Goal: Transaction & Acquisition: Book appointment/travel/reservation

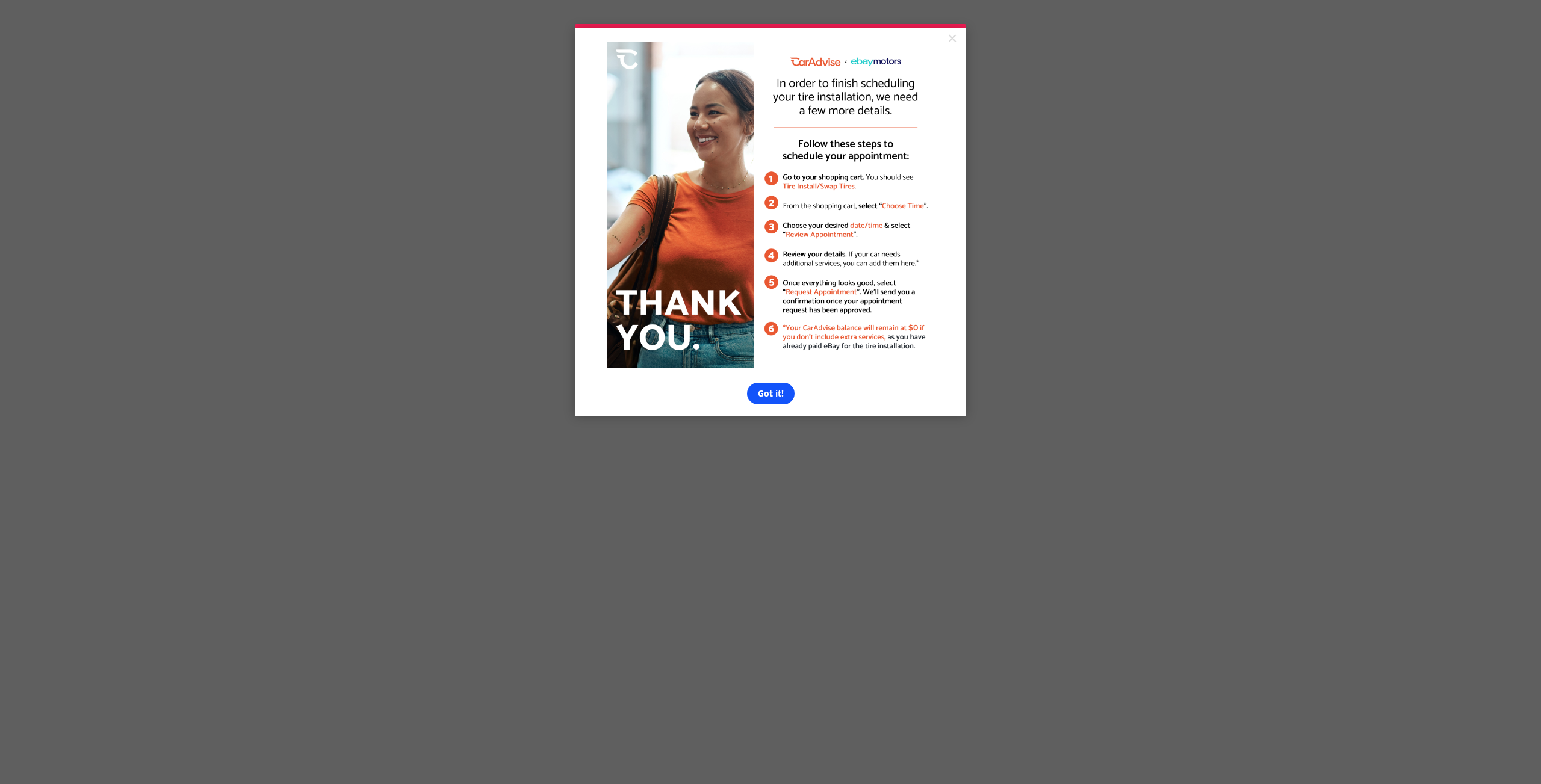
click at [771, 397] on link "Got it!" at bounding box center [770, 394] width 48 height 22
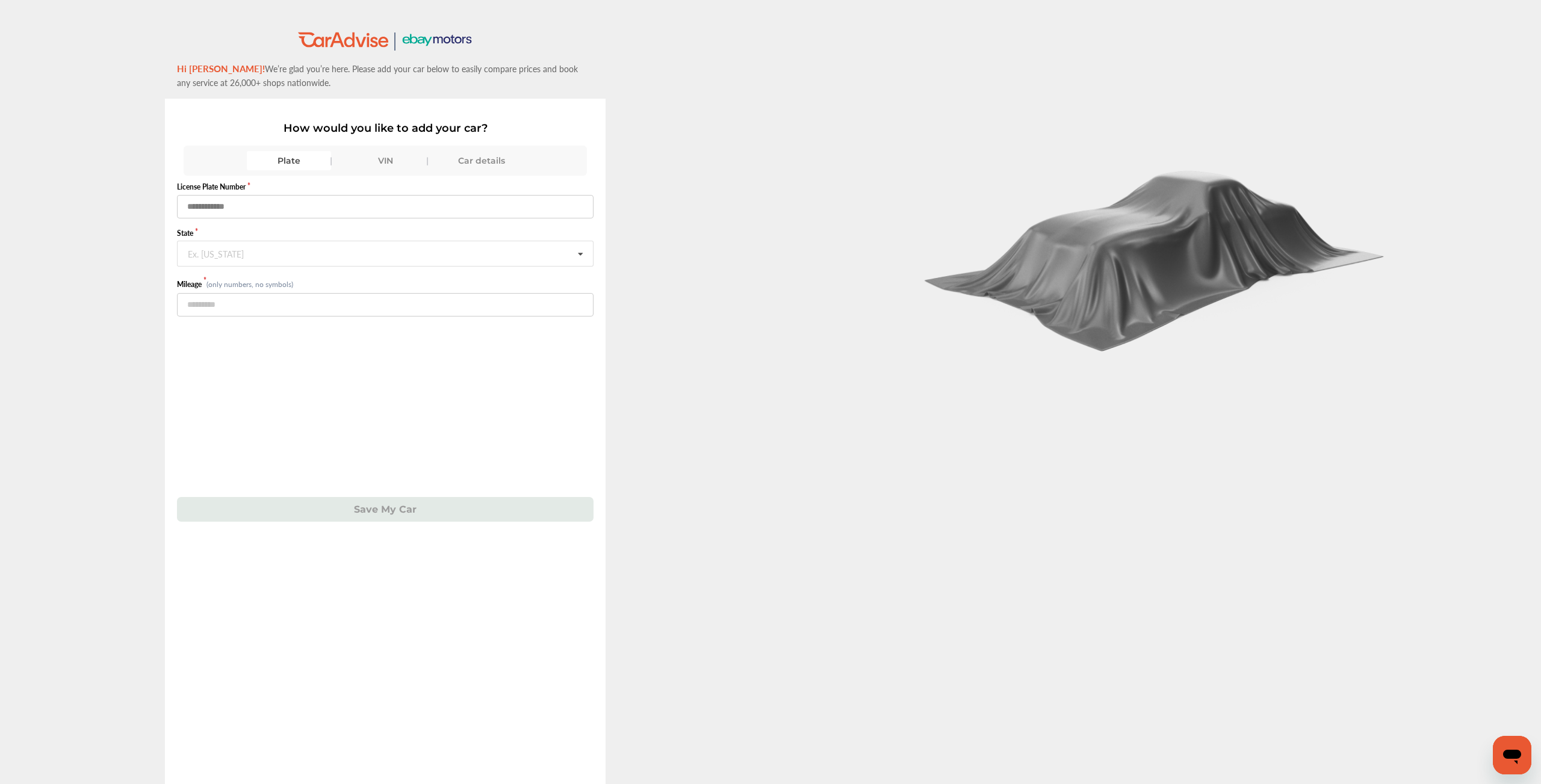
click at [311, 209] on input "text" at bounding box center [385, 206] width 416 height 23
type input "*******"
click at [406, 280] on span "Mileage (only numbers, no symbols)" at bounding box center [385, 283] width 416 height 14
click at [402, 260] on input "text" at bounding box center [386, 253] width 415 height 23
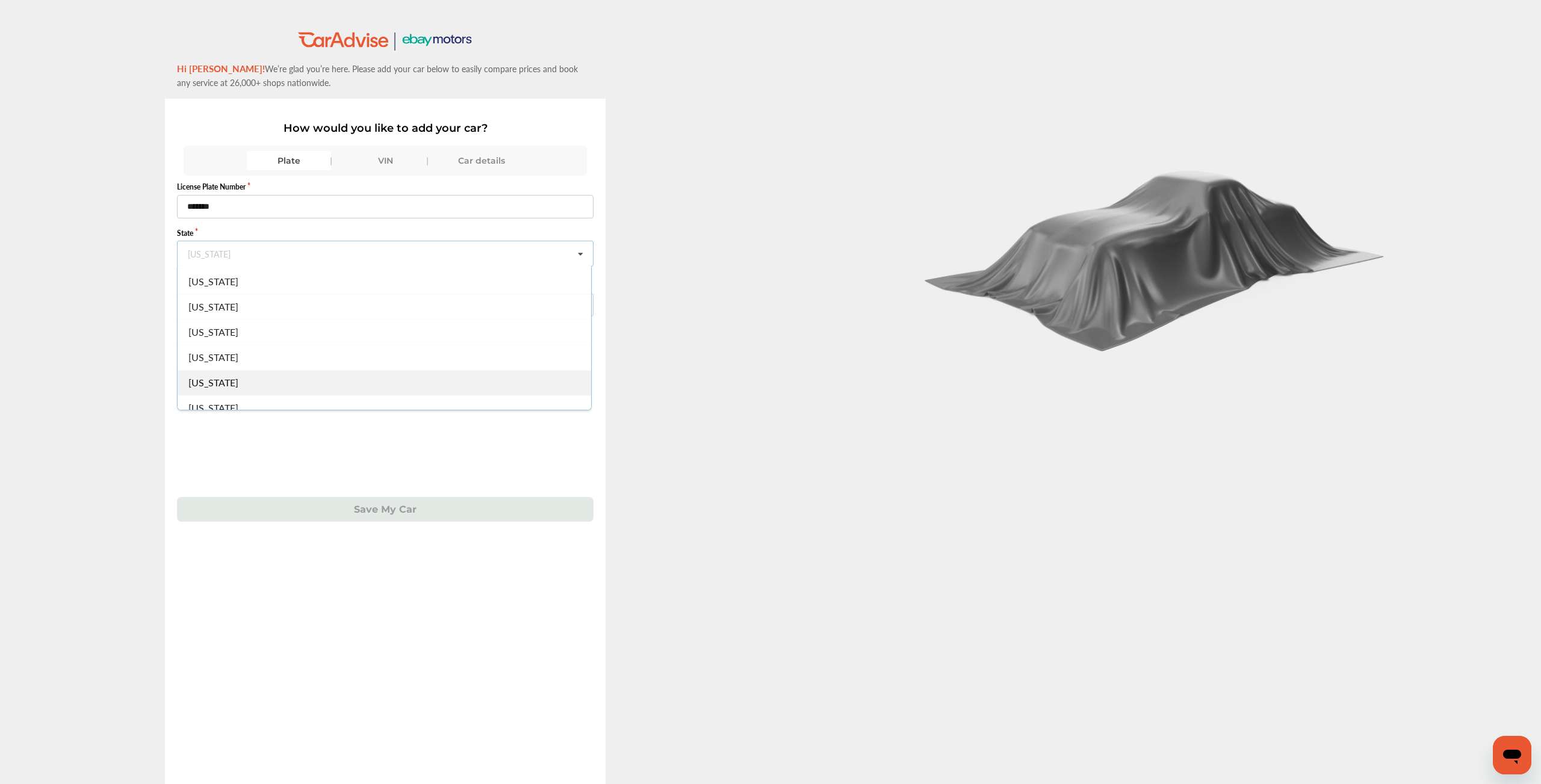
click at [314, 376] on div "North Carolina" at bounding box center [384, 383] width 414 height 25
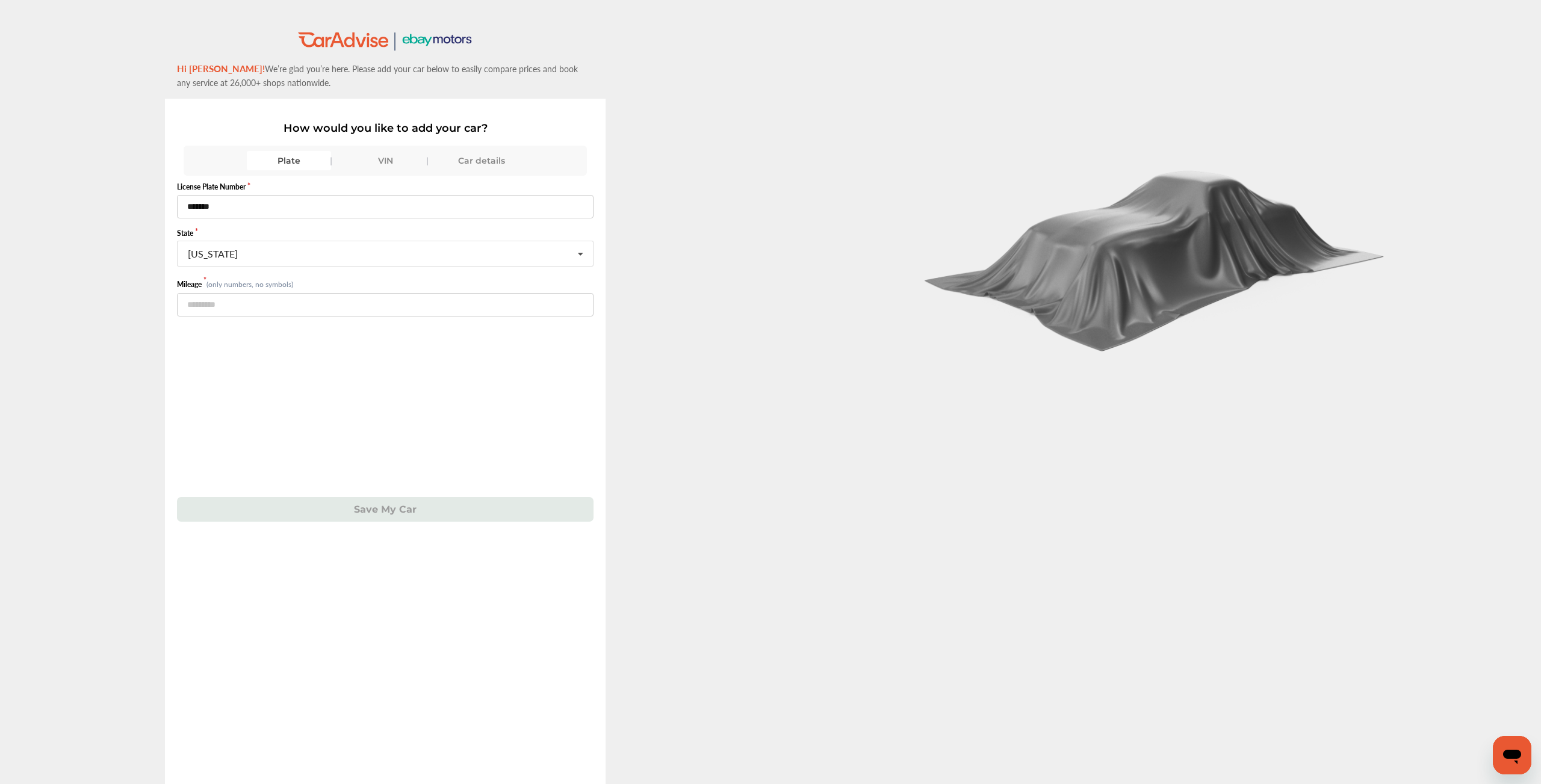
click at [340, 319] on div "License Plate Number ******* State North Carolina Alabama Alaska American Samoa…" at bounding box center [385, 349] width 416 height 346
click at [341, 311] on input "number" at bounding box center [385, 305] width 416 height 23
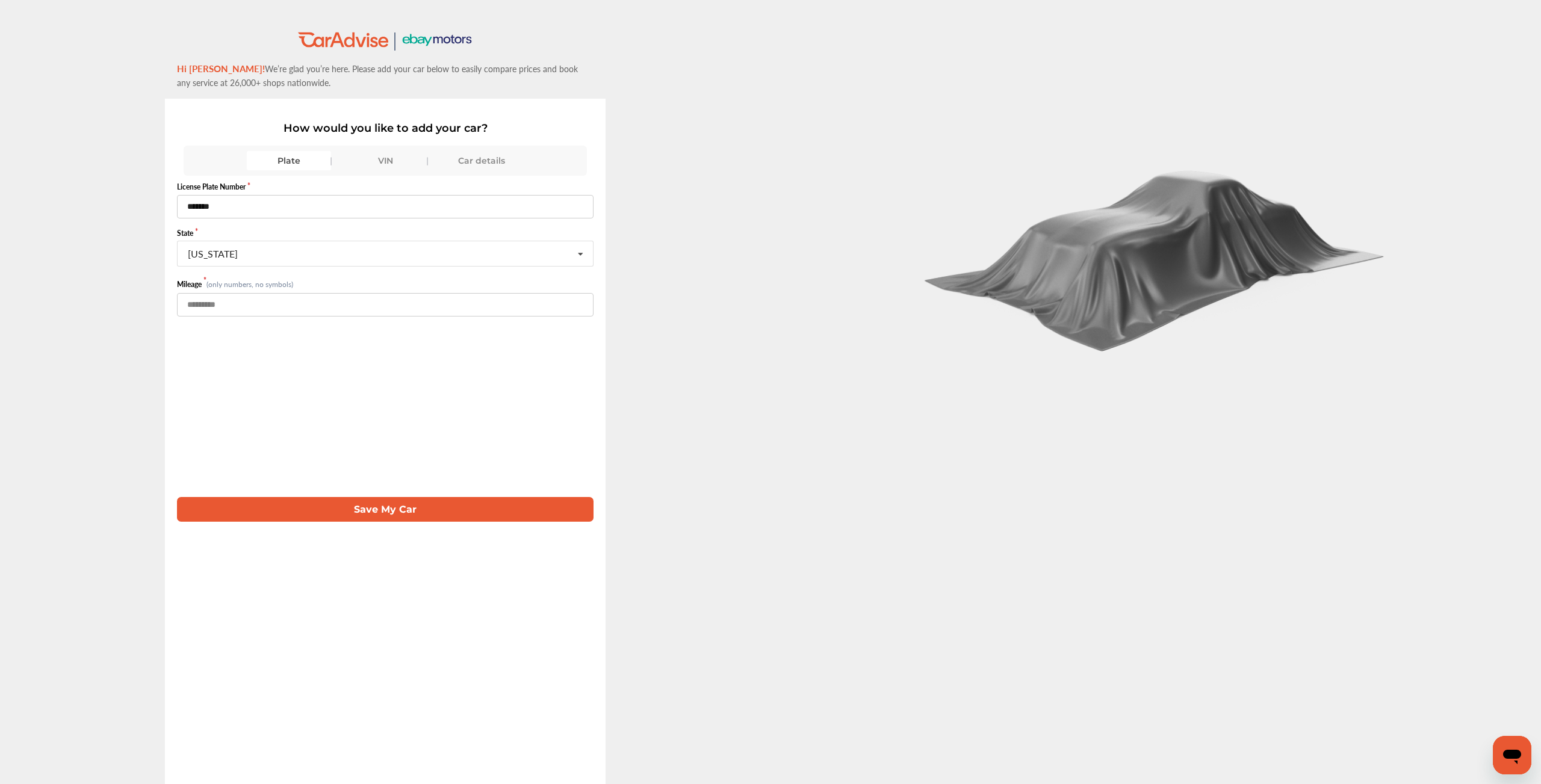
type input "******"
drag, startPoint x: 194, startPoint y: 207, endPoint x: 239, endPoint y: 251, distance: 62.9
click at [194, 207] on input "*******" at bounding box center [385, 206] width 416 height 23
type input "*******"
click at [368, 511] on button "Save My Car" at bounding box center [385, 509] width 416 height 24
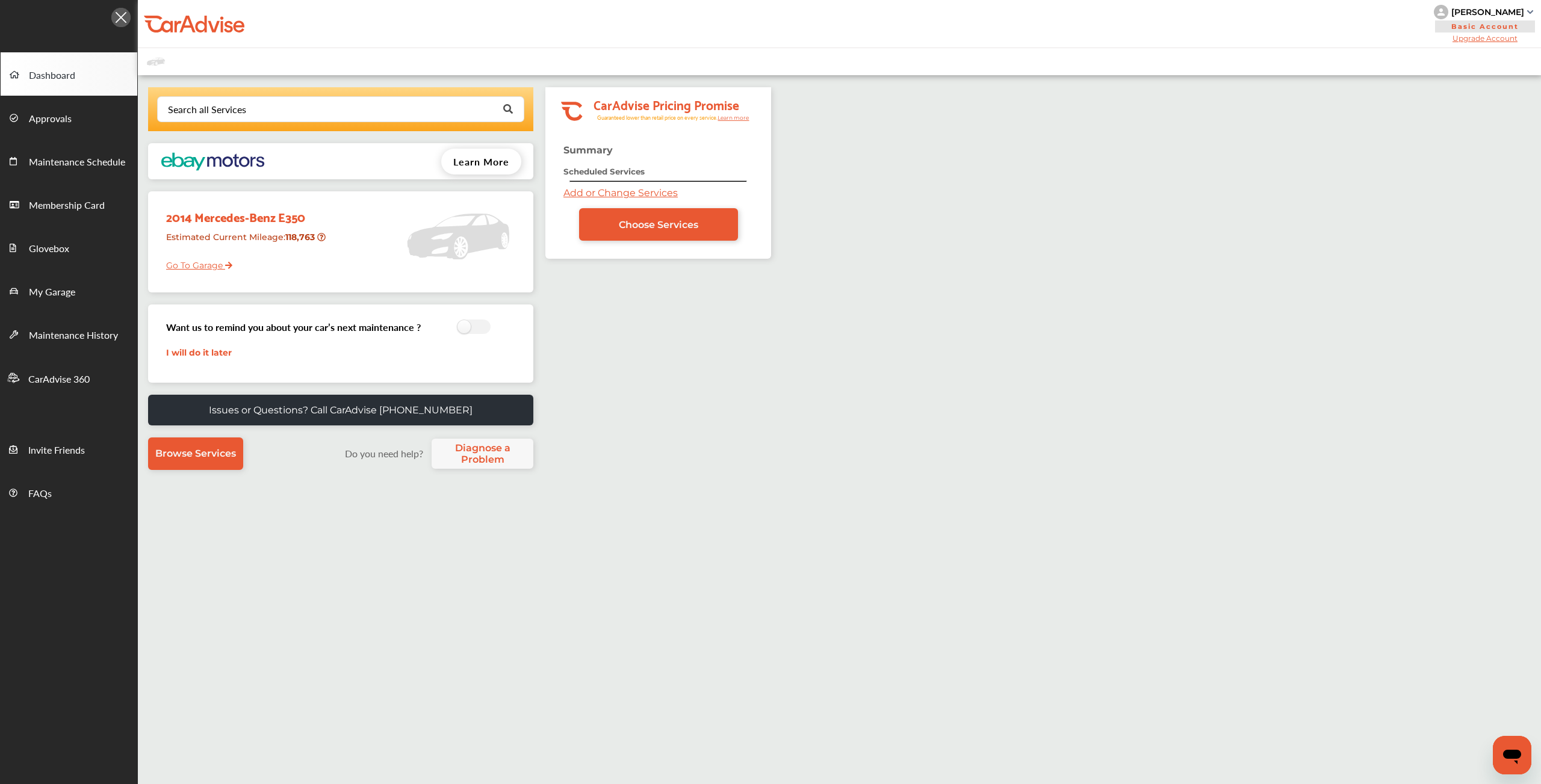
click at [614, 198] on link "Add or Change Services" at bounding box center [620, 193] width 114 height 12
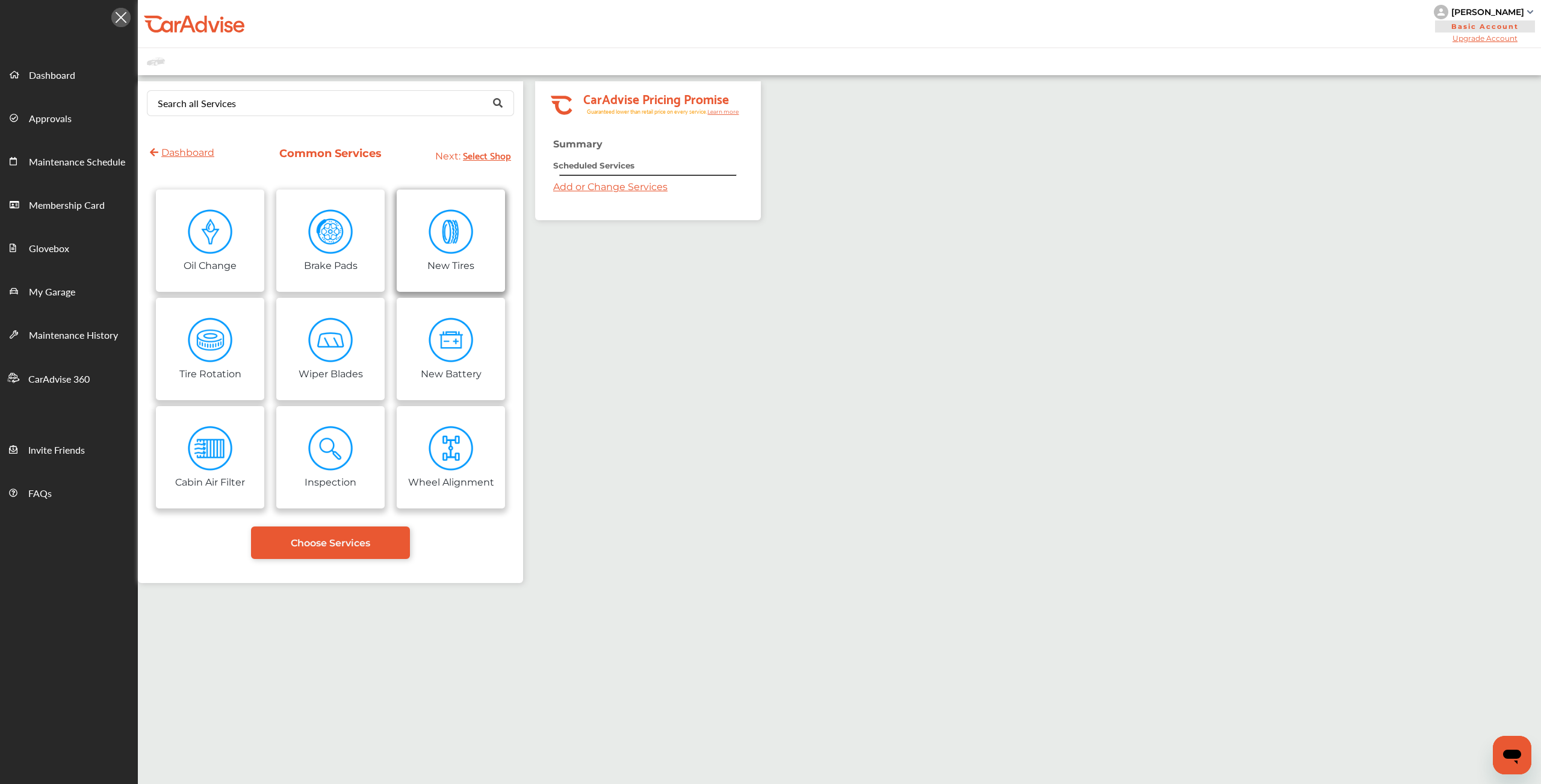
click at [440, 241] on img at bounding box center [451, 232] width 45 height 45
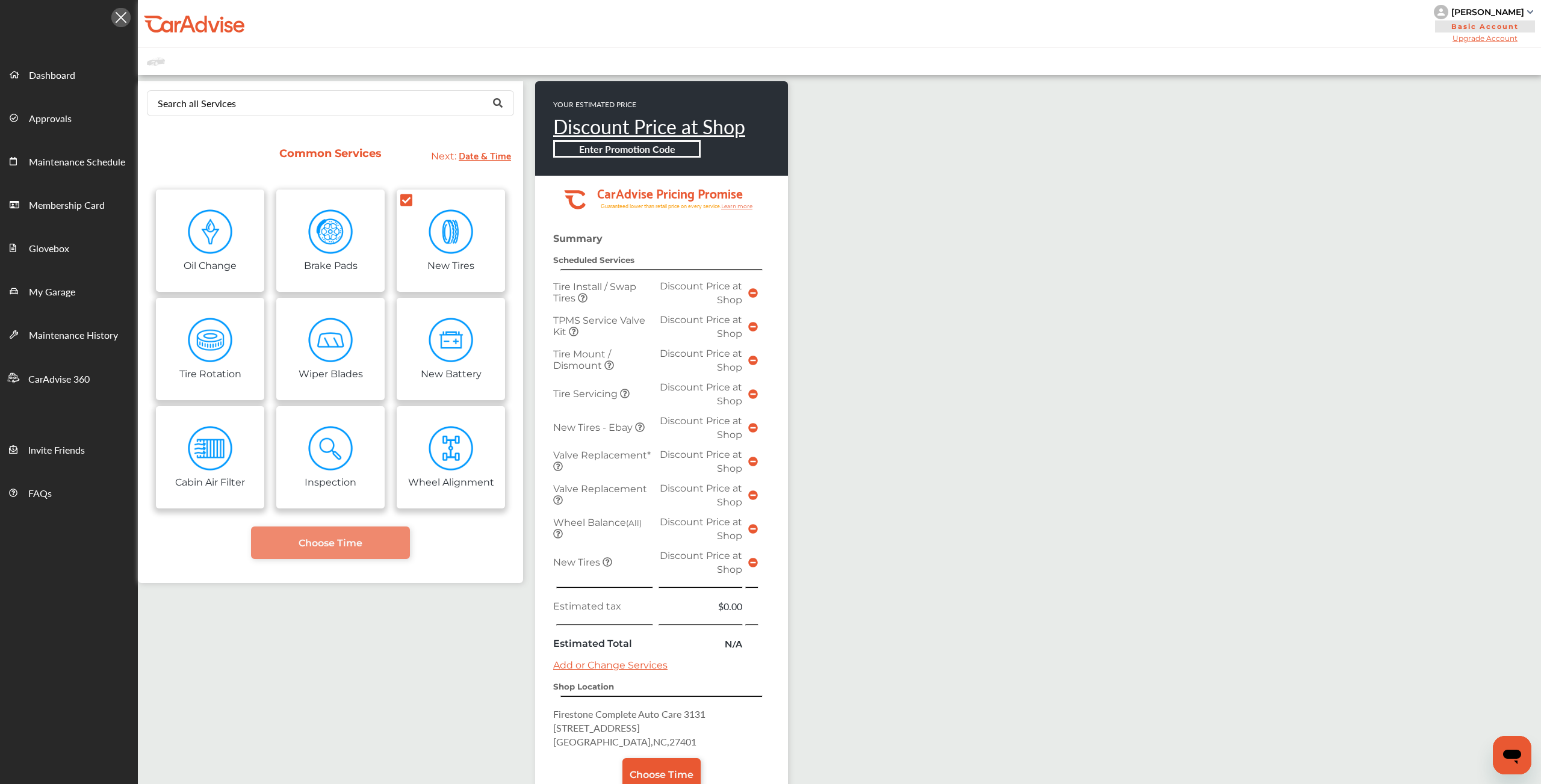
click at [663, 297] on td "Discount Price at Shop" at bounding box center [700, 292] width 89 height 33
click at [596, 294] on span "Tire Install / Swap Tires" at bounding box center [595, 292] width 83 height 23
click at [757, 293] on td at bounding box center [752, 292] width 15 height 33
click at [752, 296] on icon at bounding box center [752, 293] width 10 height 10
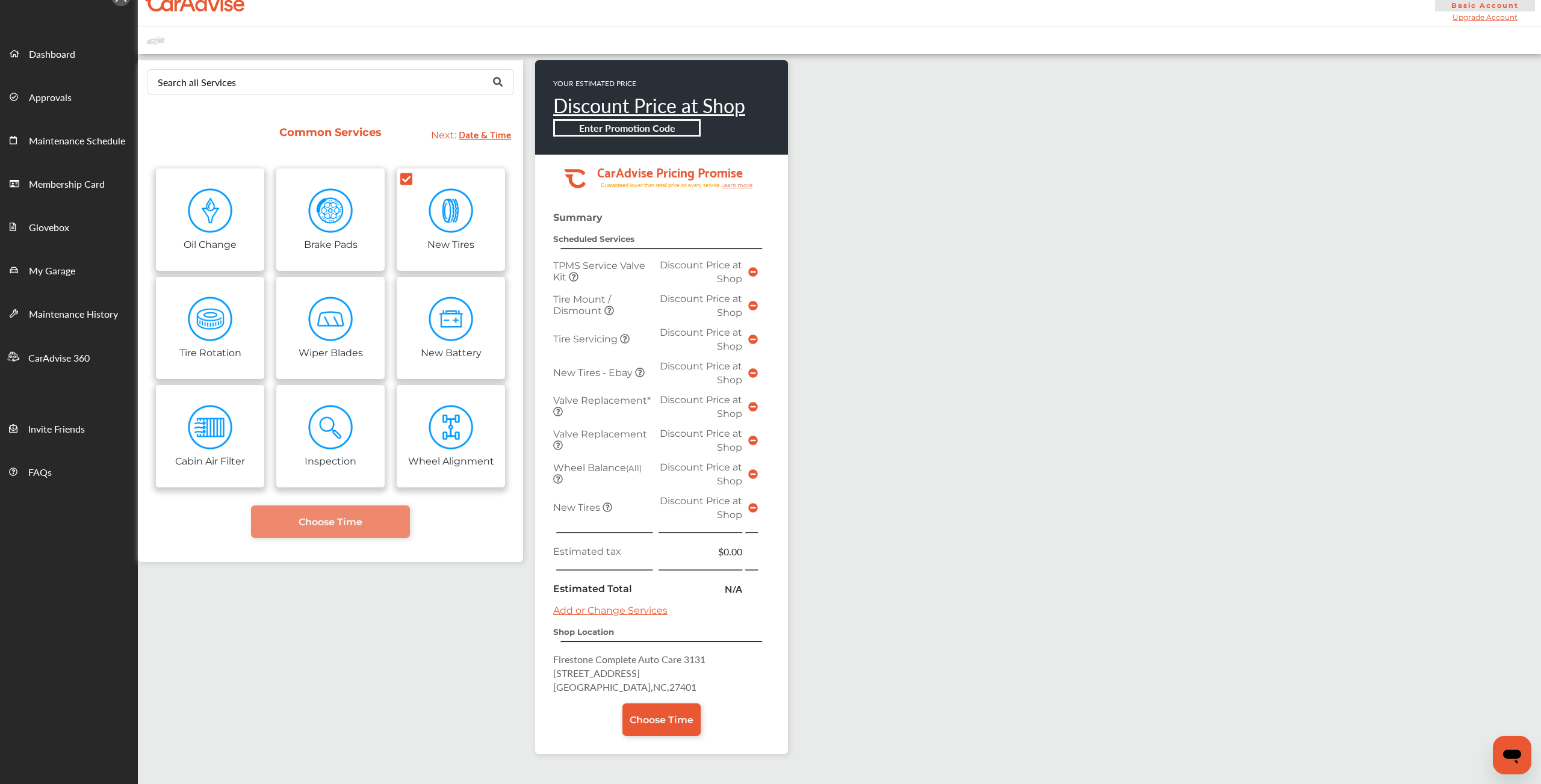
scroll to position [23, 0]
click at [660, 719] on span "Choose Time" at bounding box center [661, 718] width 64 height 12
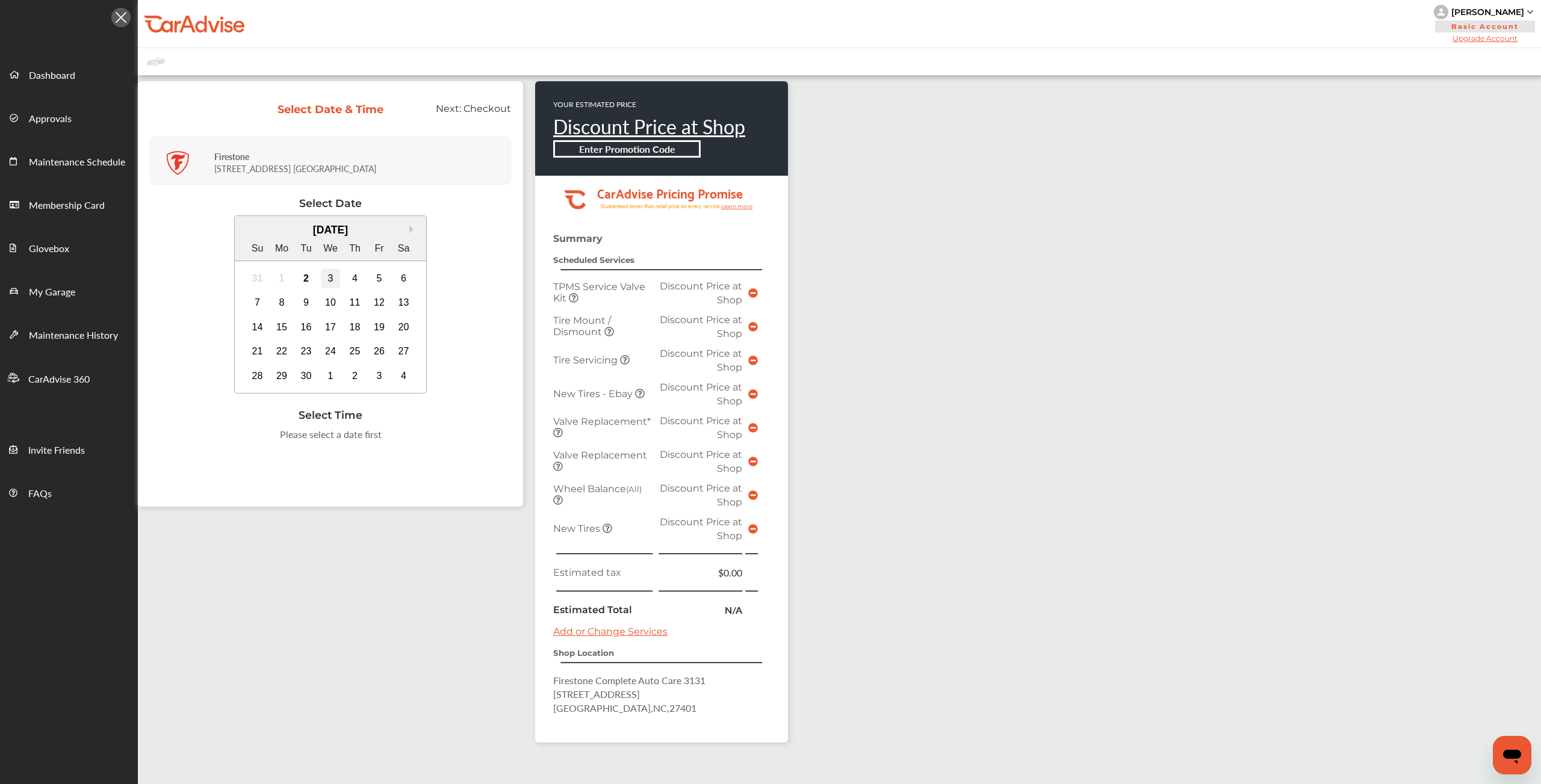
click at [328, 277] on div "3" at bounding box center [330, 278] width 19 height 19
click at [311, 282] on div "2" at bounding box center [305, 278] width 19 height 19
click at [333, 280] on div "3" at bounding box center [330, 278] width 19 height 19
click at [381, 443] on div "5:00 PM" at bounding box center [390, 438] width 57 height 22
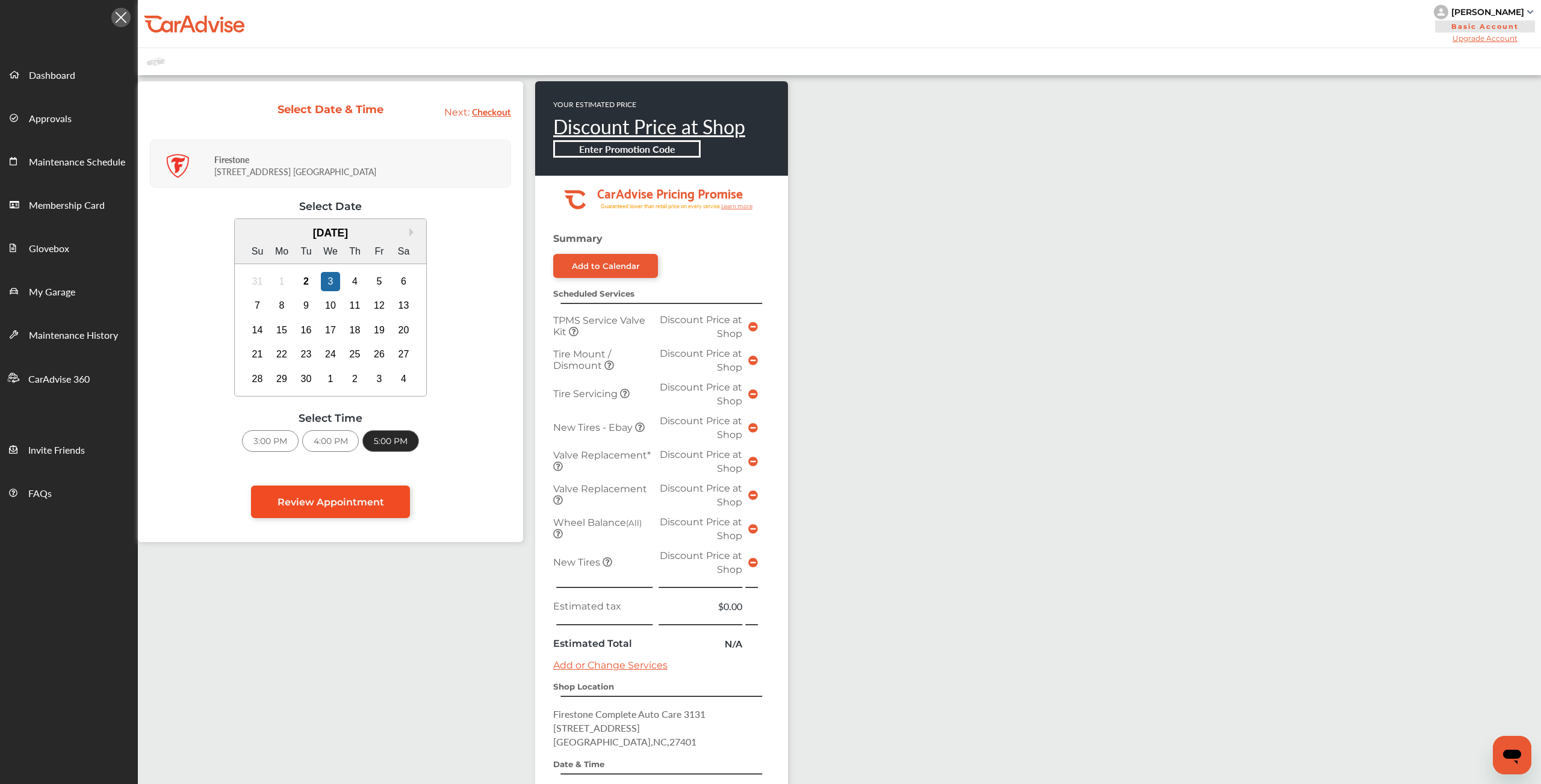
click at [372, 501] on span "Review Appointment" at bounding box center [331, 502] width 106 height 12
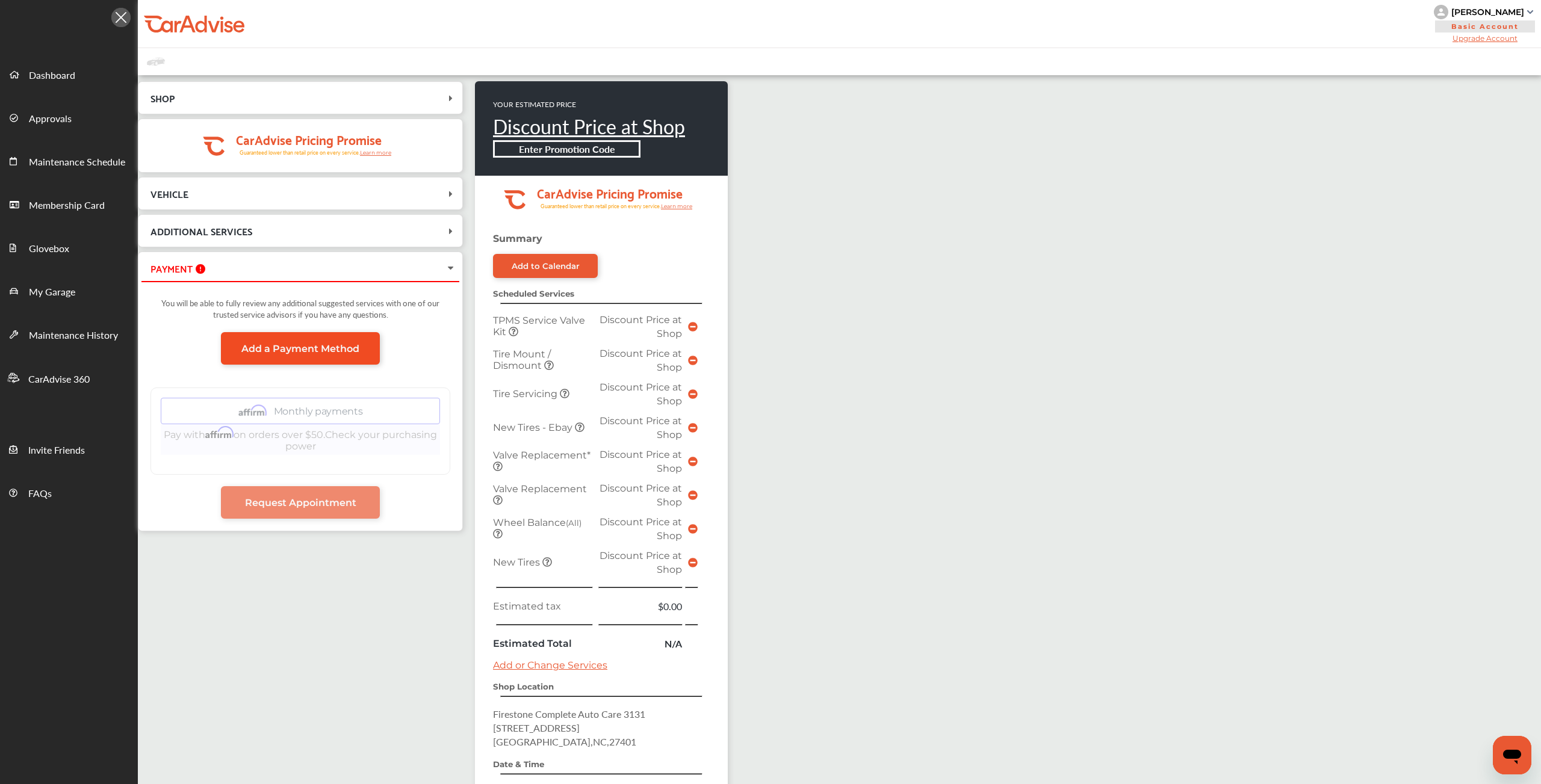
click at [287, 352] on span "Add a Payment Method" at bounding box center [300, 349] width 118 height 12
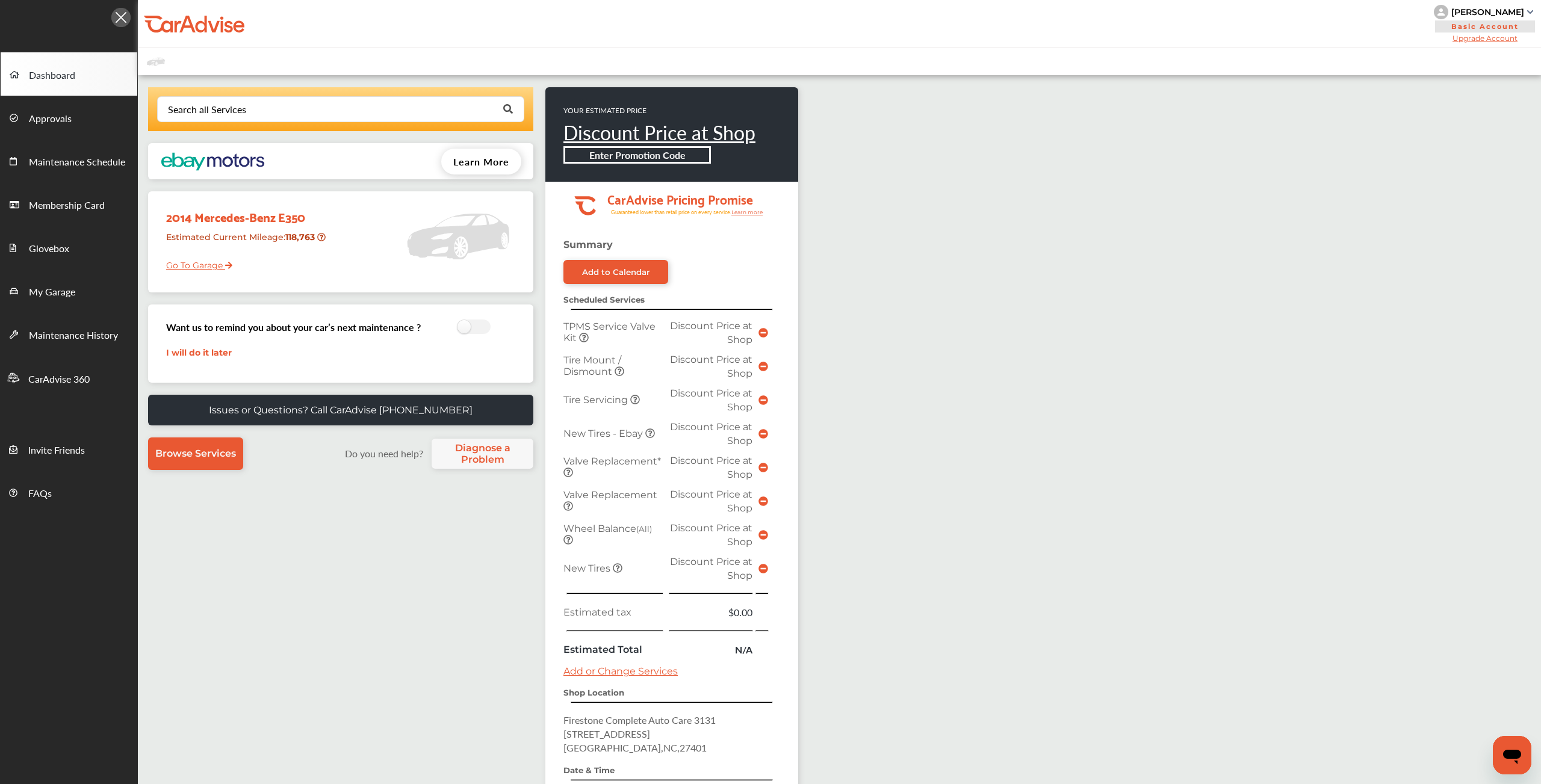
drag, startPoint x: 679, startPoint y: 341, endPoint x: 652, endPoint y: 396, distance: 61.3
click at [679, 342] on td "Discount Price at Shop" at bounding box center [710, 332] width 89 height 33
click at [53, 123] on span "Approvals" at bounding box center [50, 119] width 42 height 15
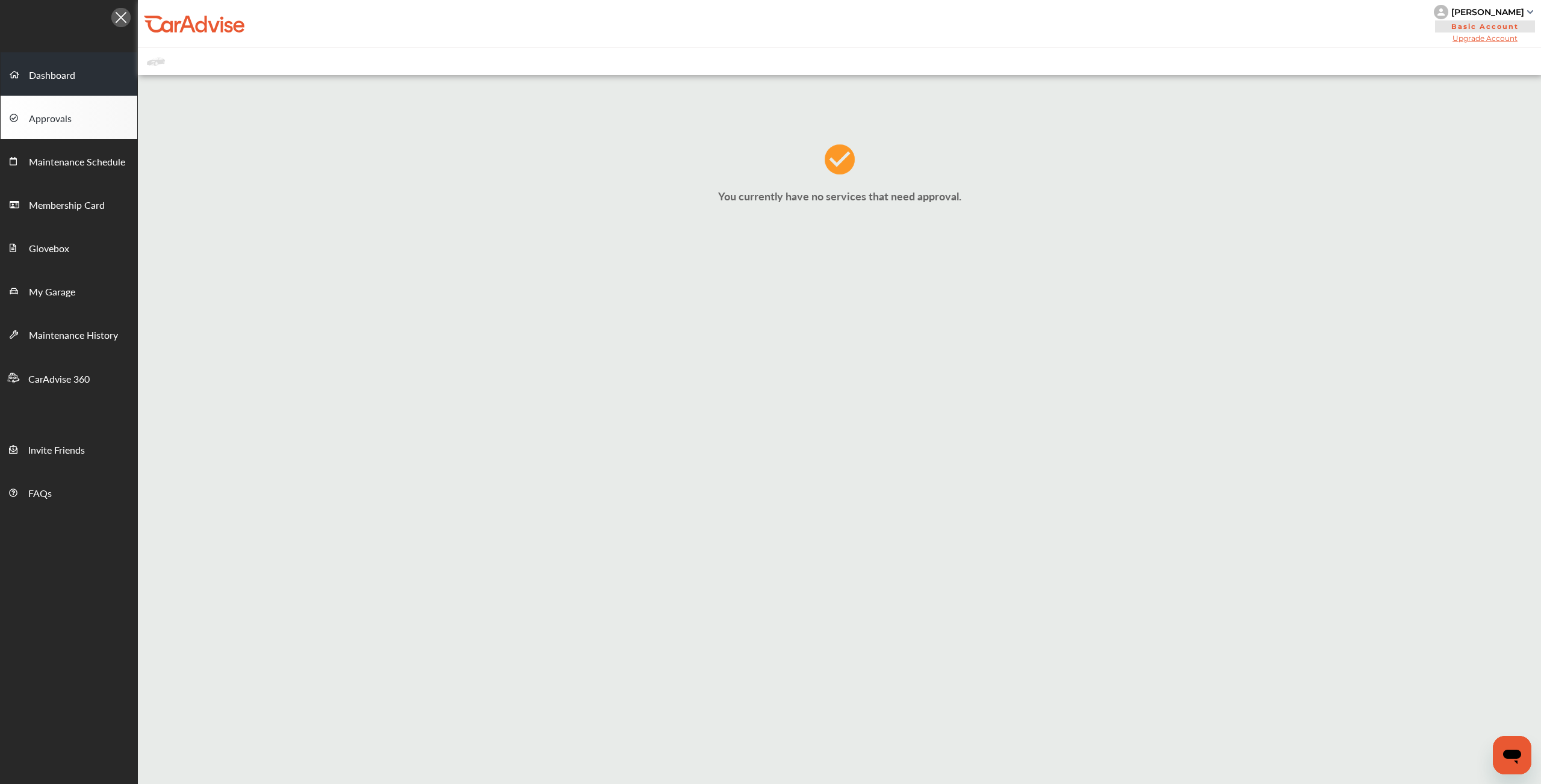
click at [66, 82] on span "Dashboard" at bounding box center [51, 75] width 46 height 15
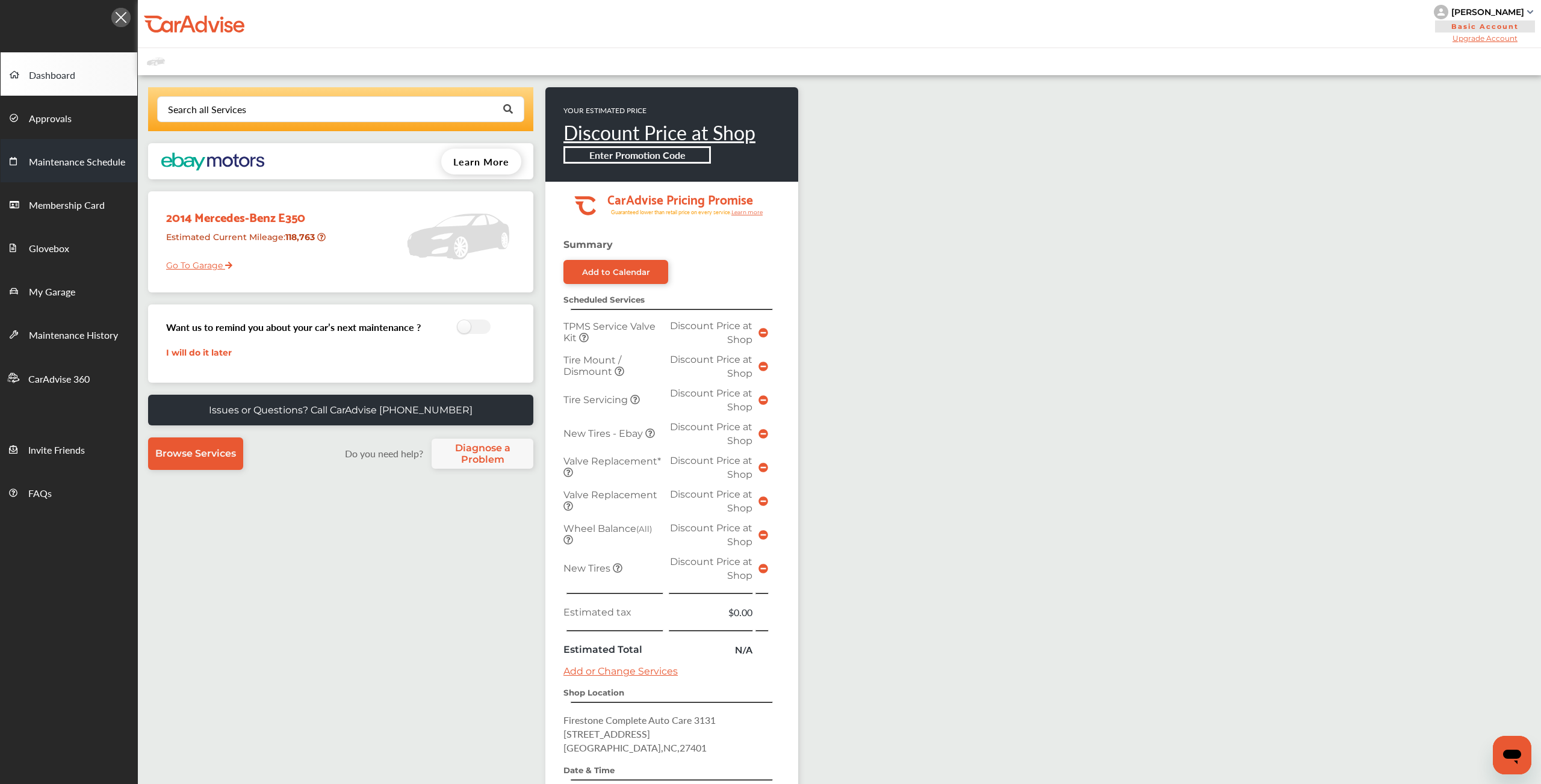
click at [75, 162] on span "Maintenance Schedule" at bounding box center [77, 162] width 96 height 15
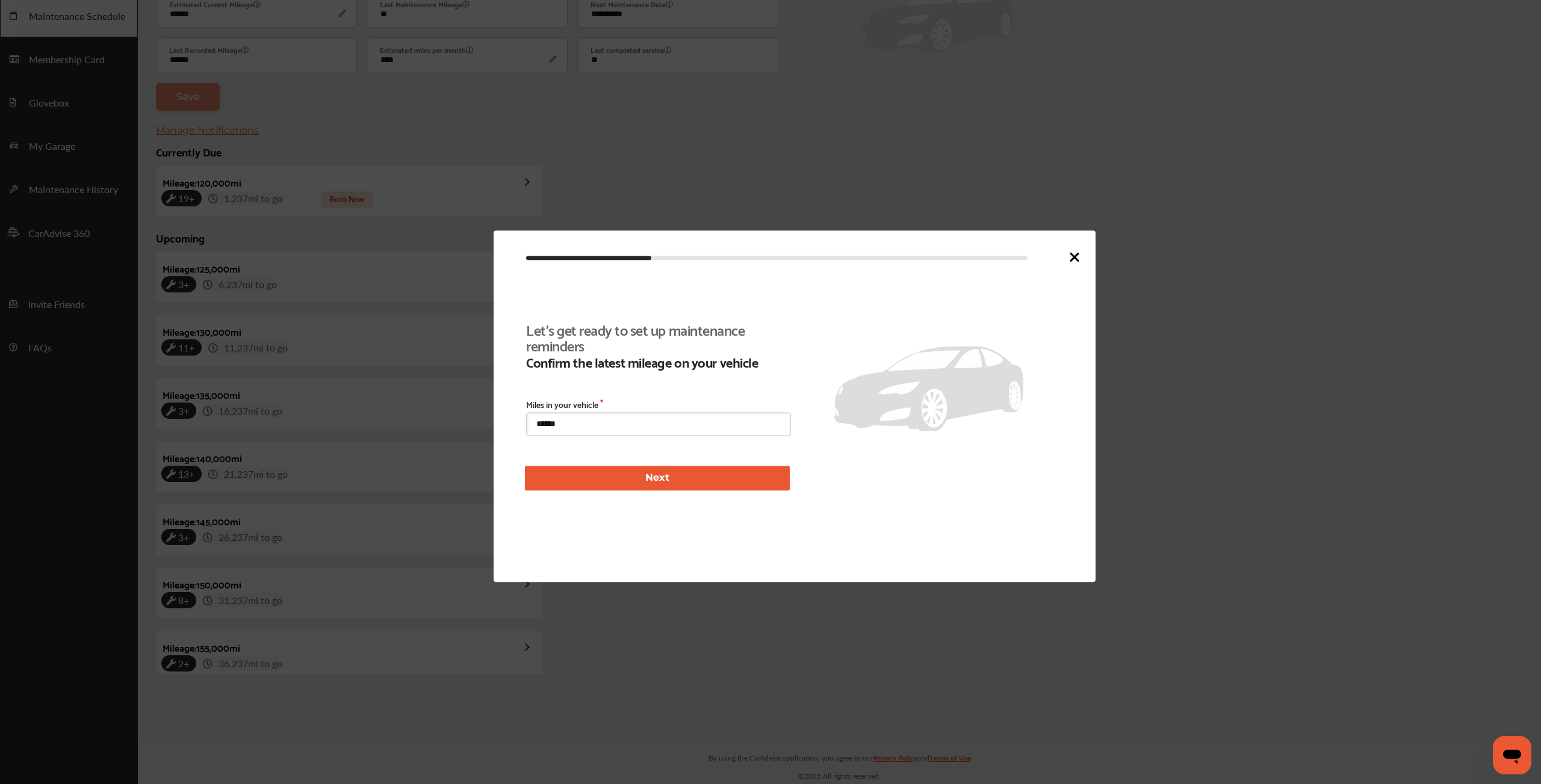
scroll to position [278, 0]
click at [1075, 257] on icon at bounding box center [1074, 257] width 7 height 7
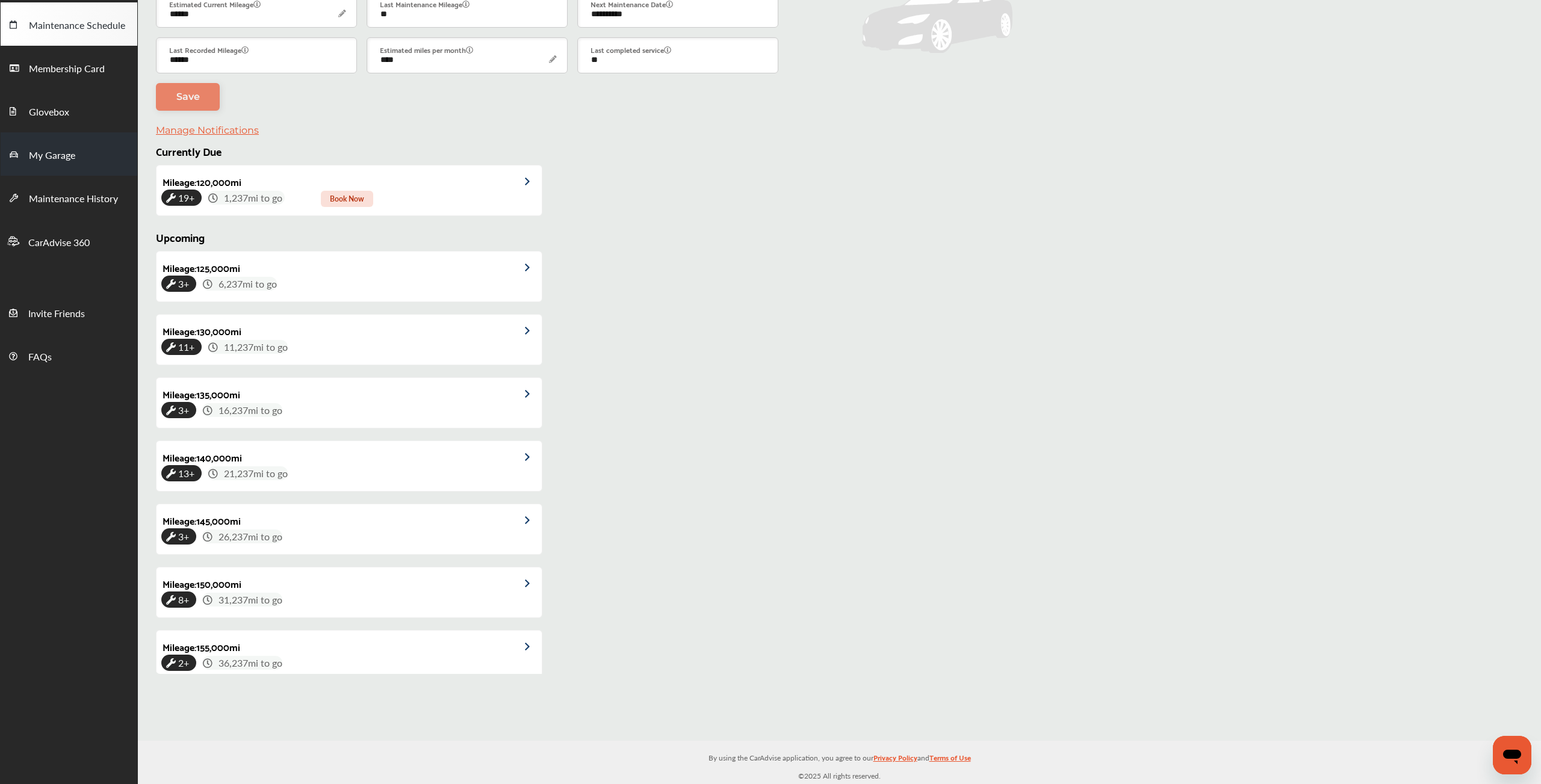
scroll to position [0, 0]
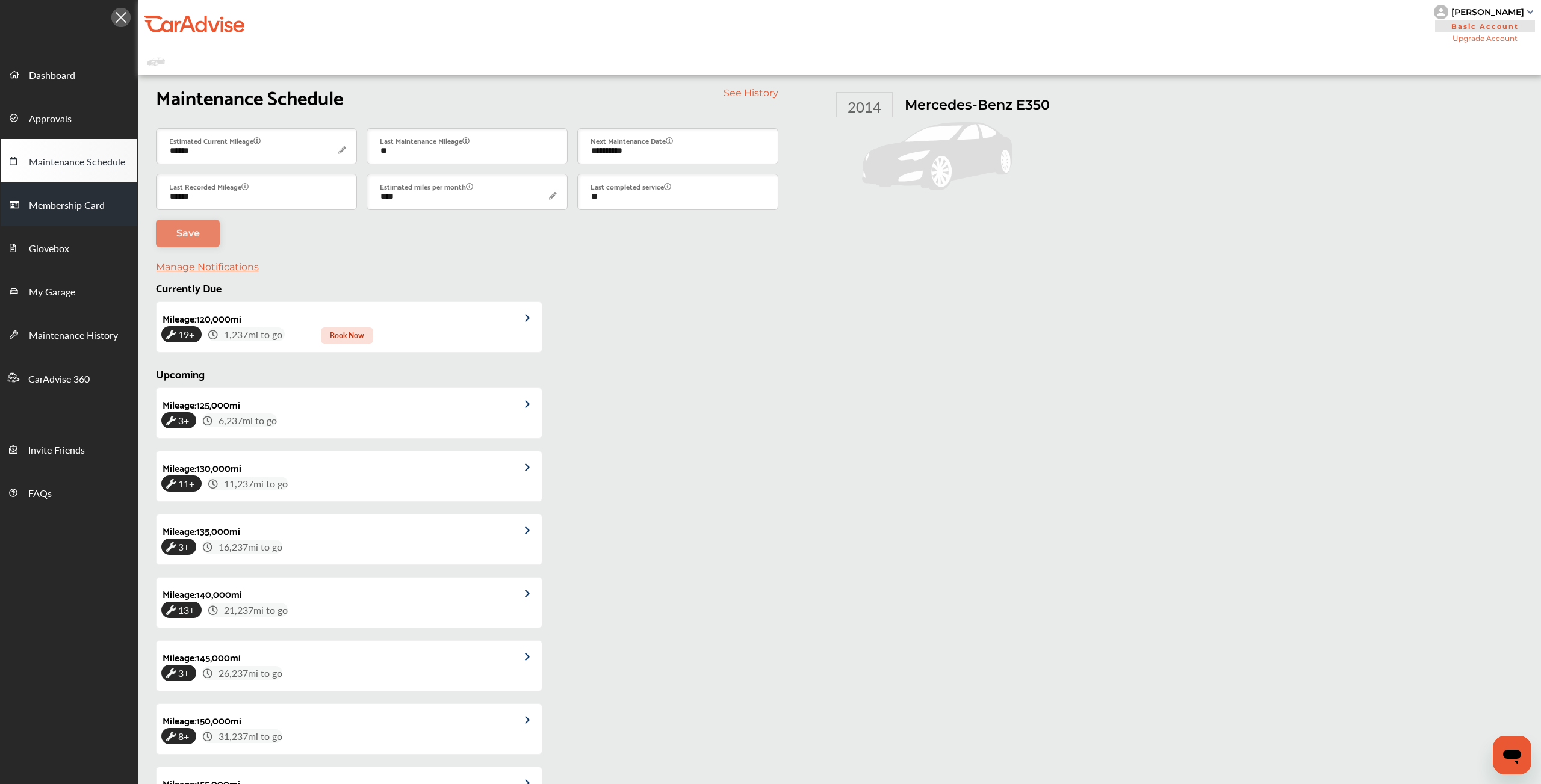
click at [66, 214] on span "Membership Card" at bounding box center [67, 205] width 76 height 15
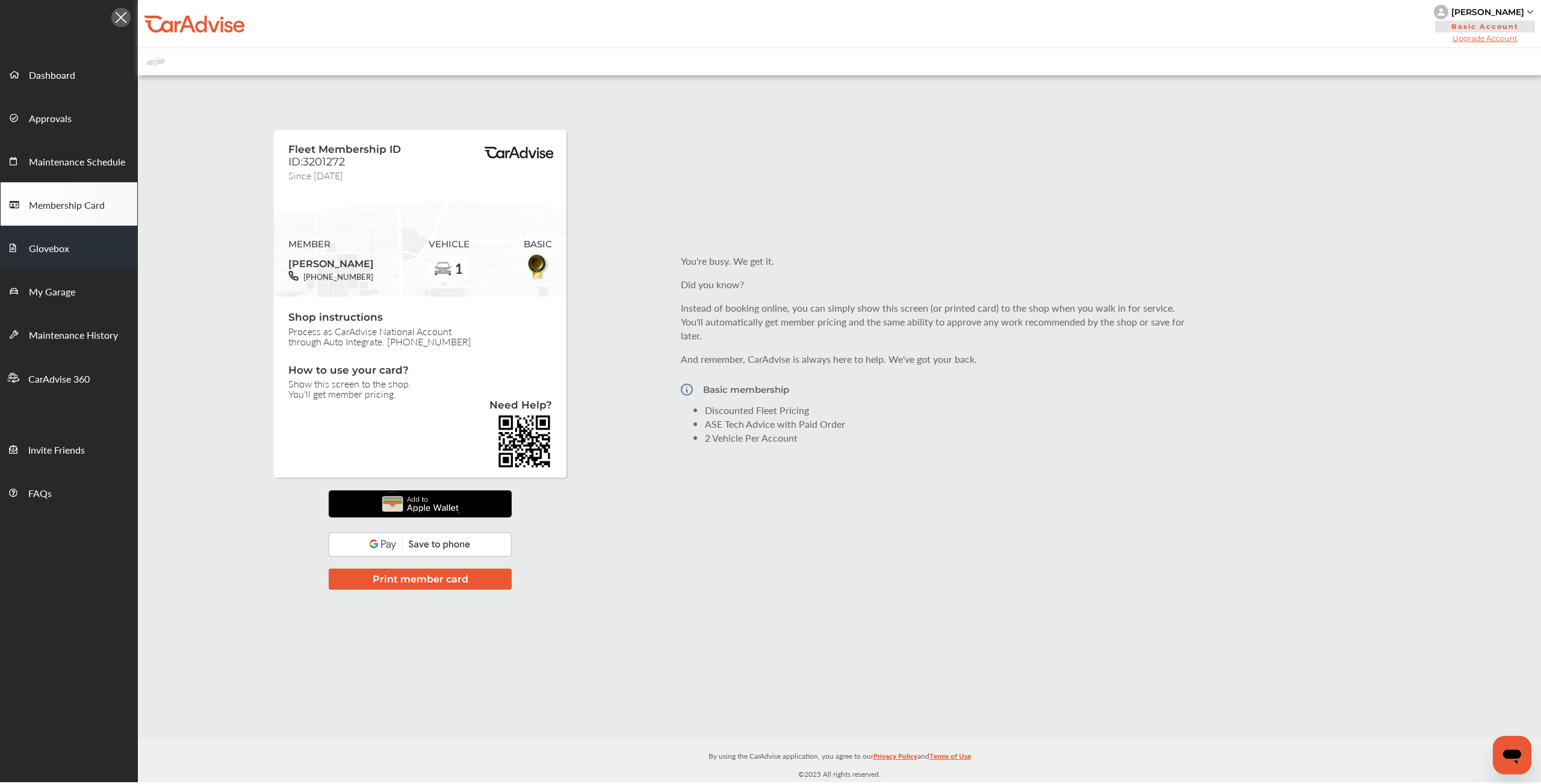
click at [61, 253] on span "Glovebox" at bounding box center [49, 249] width 41 height 15
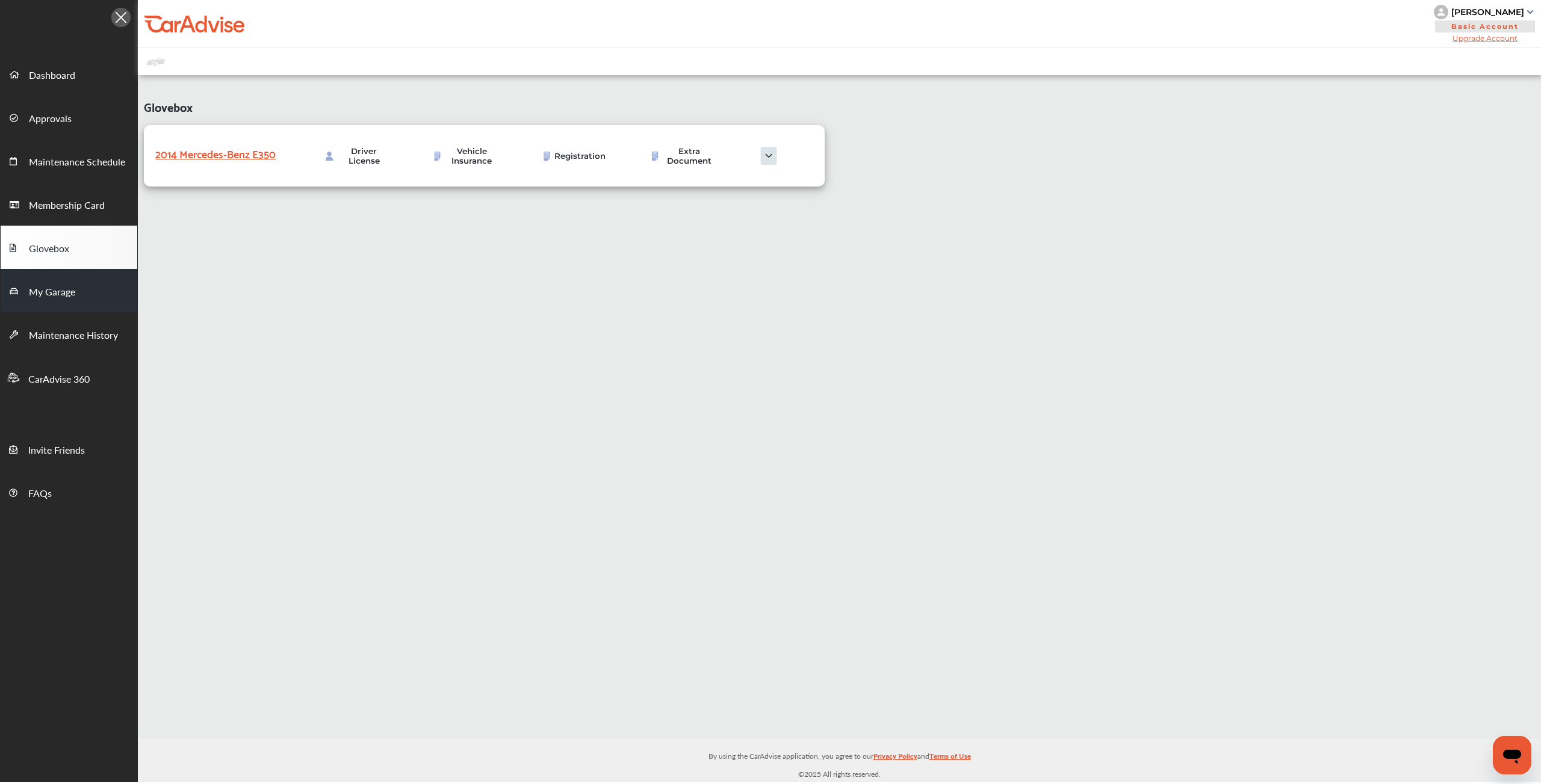
click at [59, 290] on span "My Garage" at bounding box center [51, 292] width 46 height 15
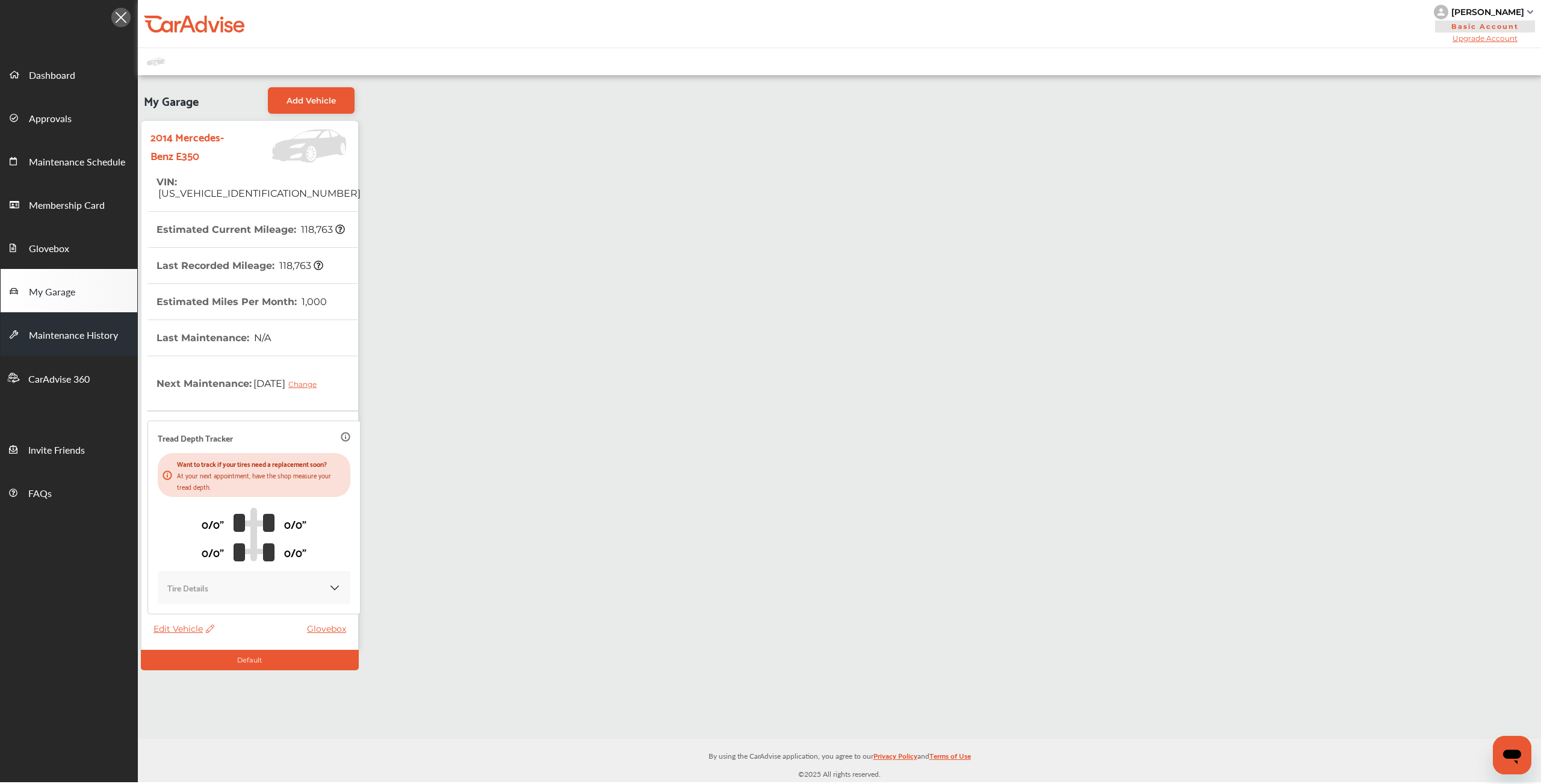
click at [67, 343] on span "Maintenance History" at bounding box center [73, 335] width 89 height 15
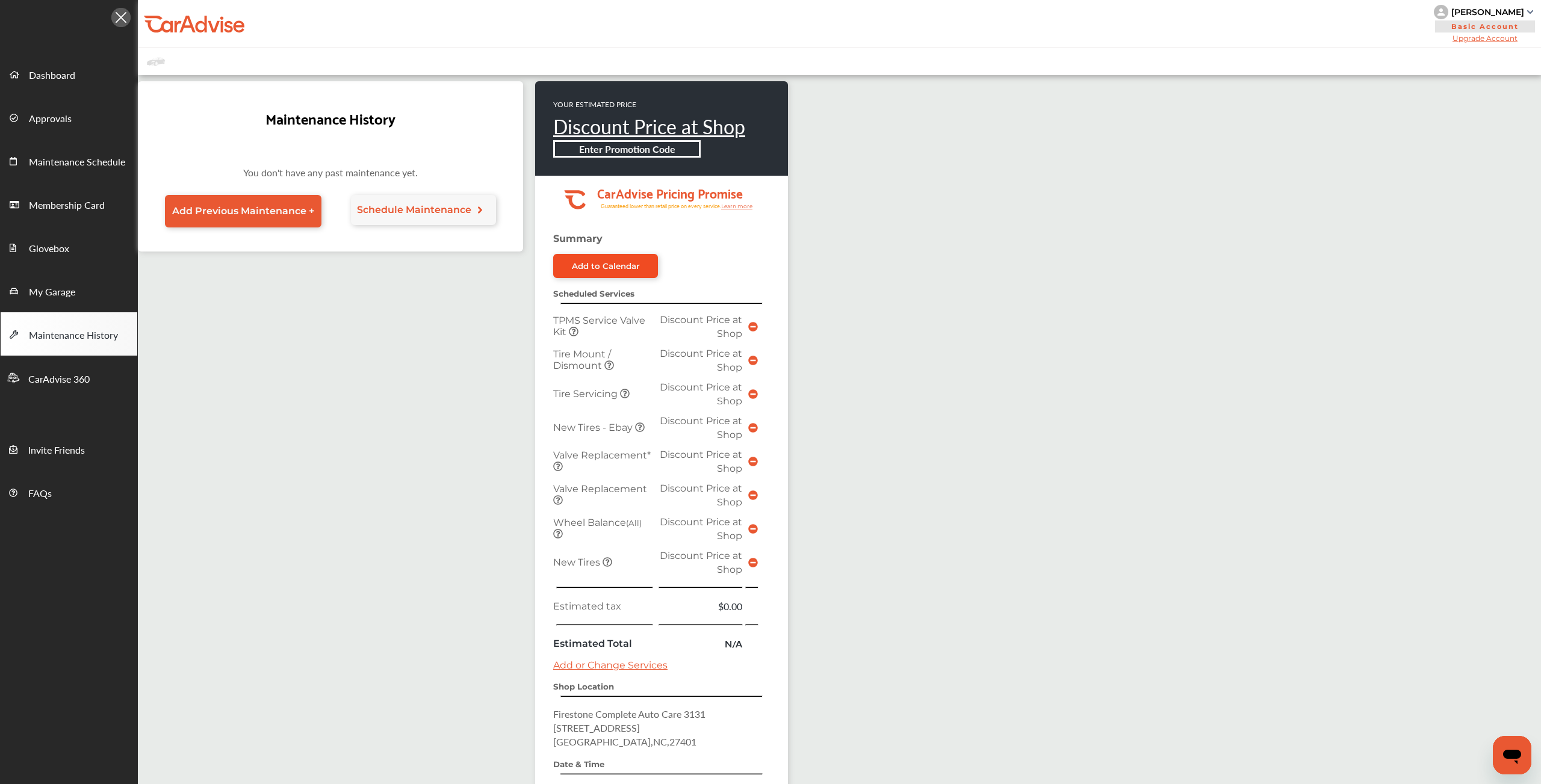
click at [610, 261] on link "Add to Calendar" at bounding box center [606, 266] width 105 height 24
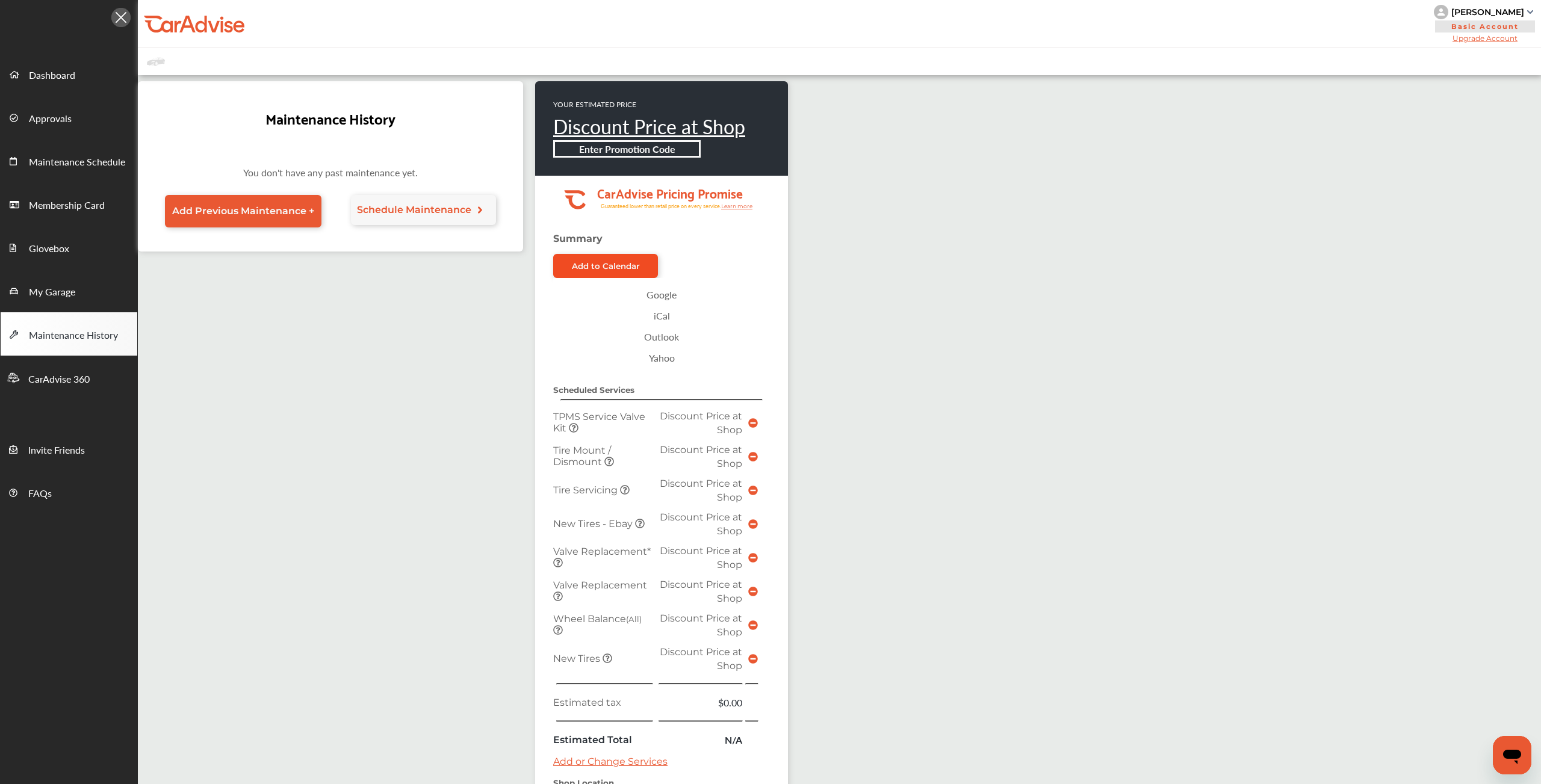
click at [603, 273] on link "Add to Calendar" at bounding box center [606, 266] width 105 height 24
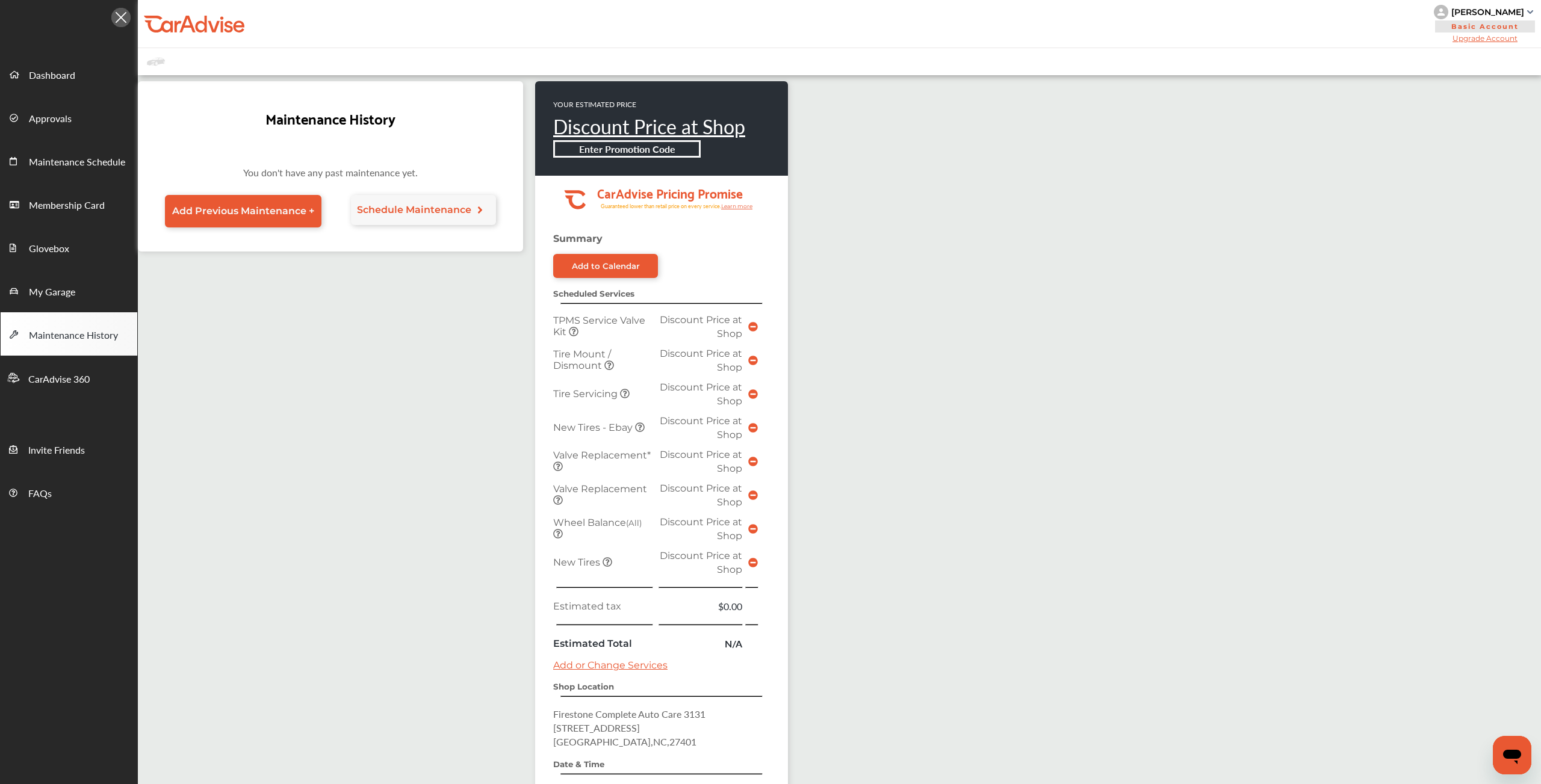
click at [758, 326] on td at bounding box center [752, 325] width 15 height 33
click at [754, 328] on icon at bounding box center [752, 326] width 10 height 10
drag, startPoint x: 642, startPoint y: 337, endPoint x: 636, endPoint y: 342, distance: 7.8
click at [642, 337] on td "TPMS Service Valve Kit" at bounding box center [604, 325] width 106 height 33
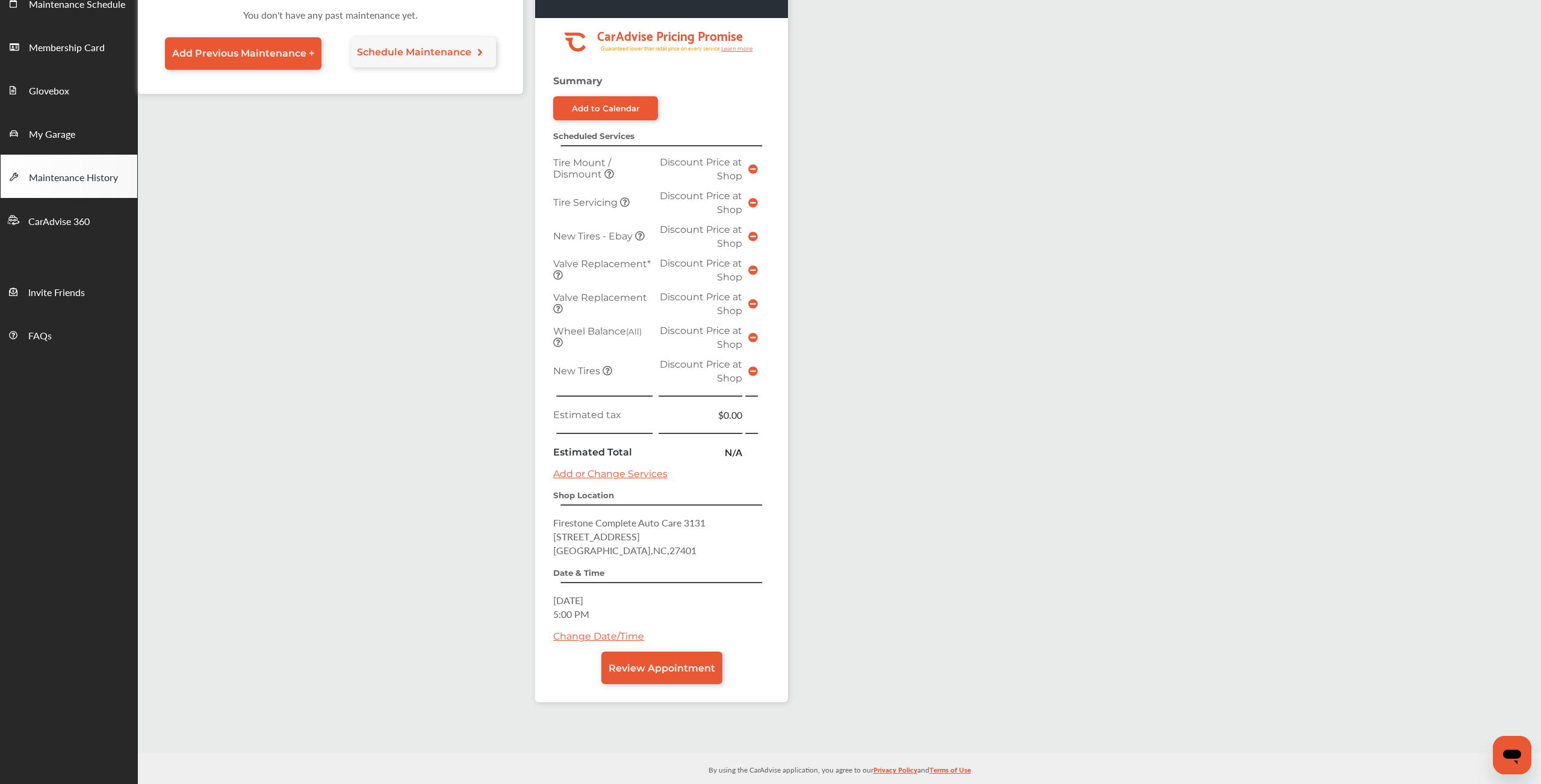
scroll to position [170, 0]
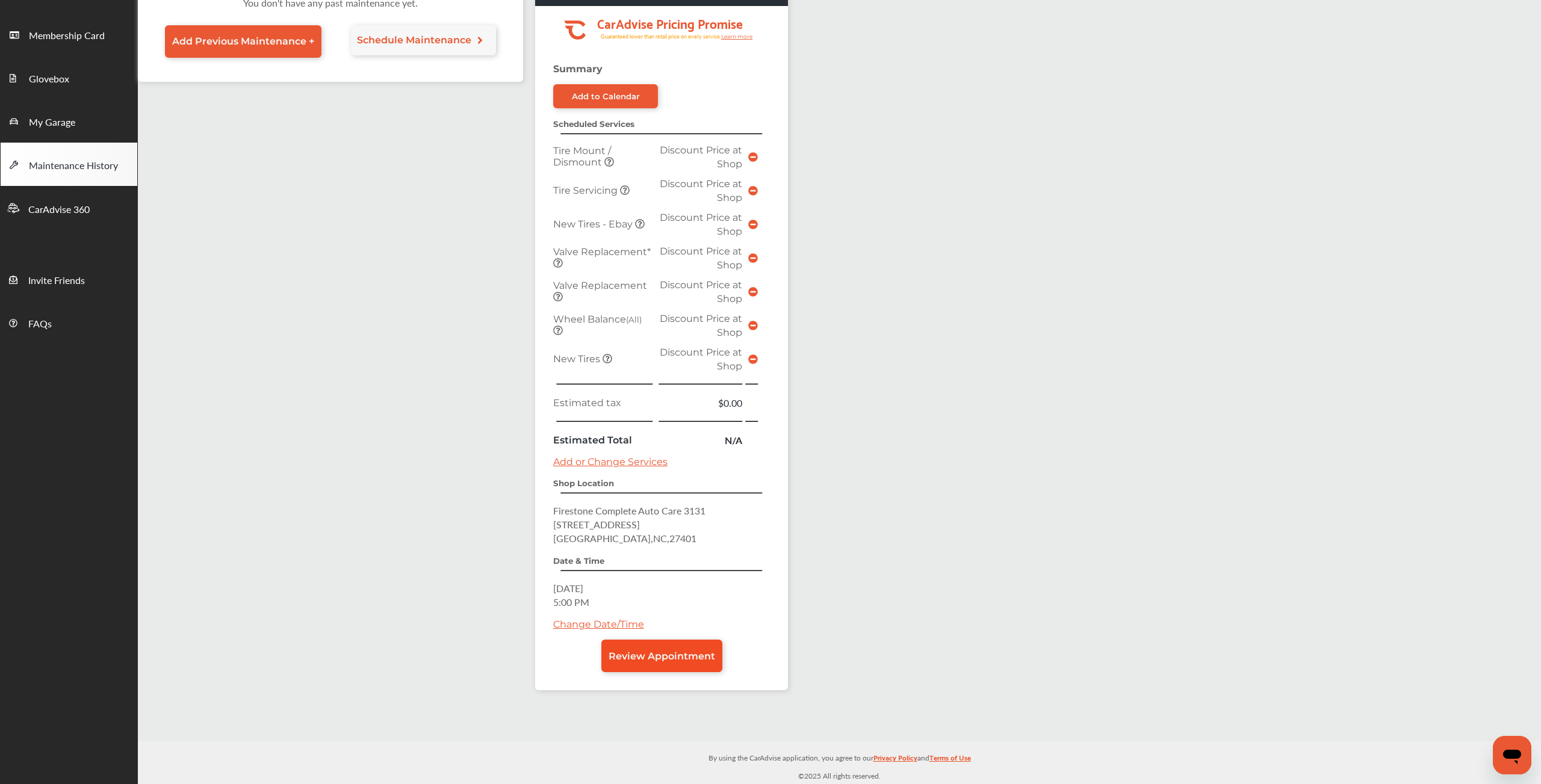
click at [661, 662] on span "Review Appointment" at bounding box center [661, 656] width 106 height 12
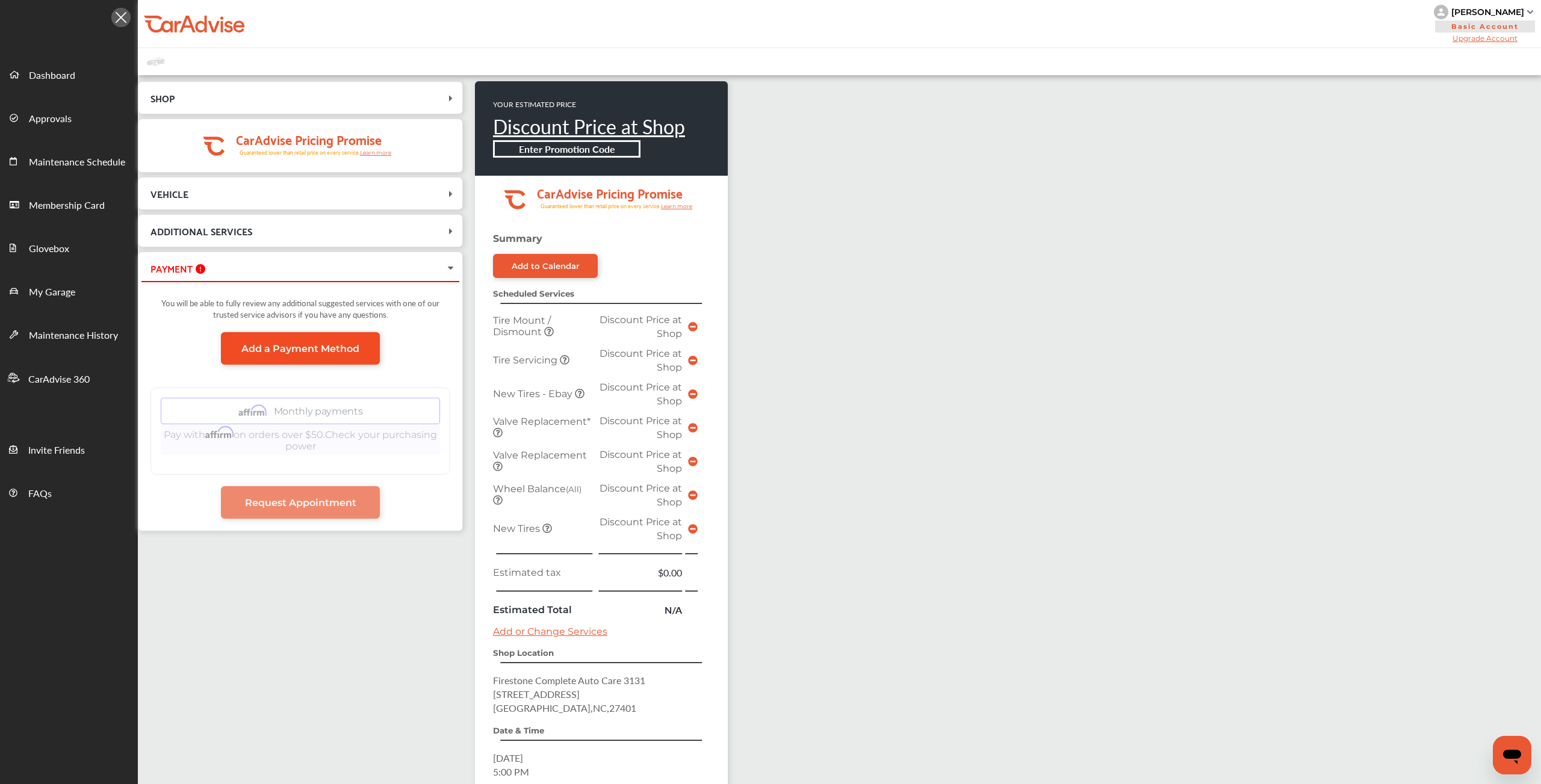
click at [263, 354] on span "Add a Payment Method" at bounding box center [300, 349] width 118 height 12
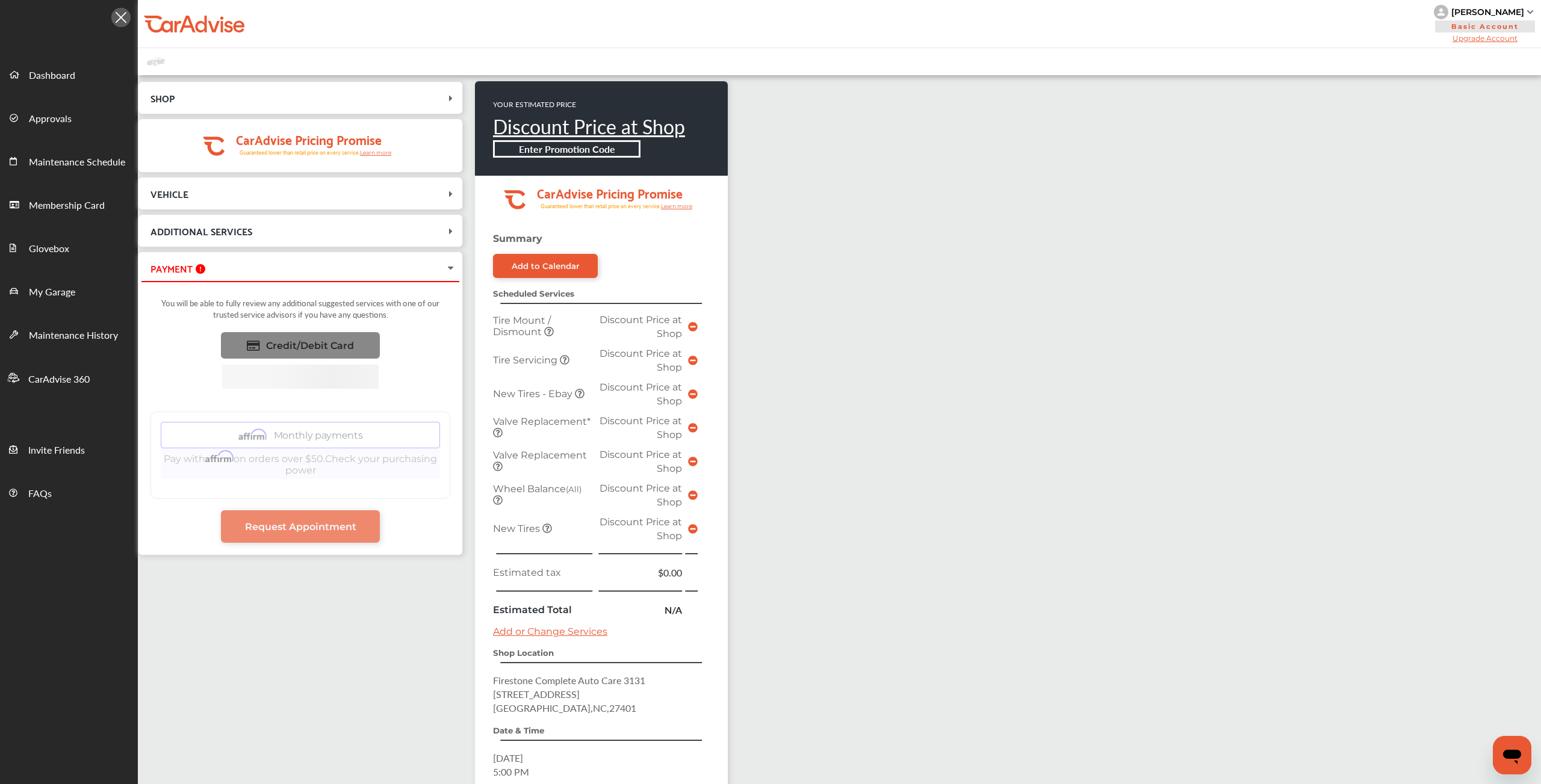
click at [287, 351] on span "Credit/Debit Card" at bounding box center [310, 345] width 88 height 12
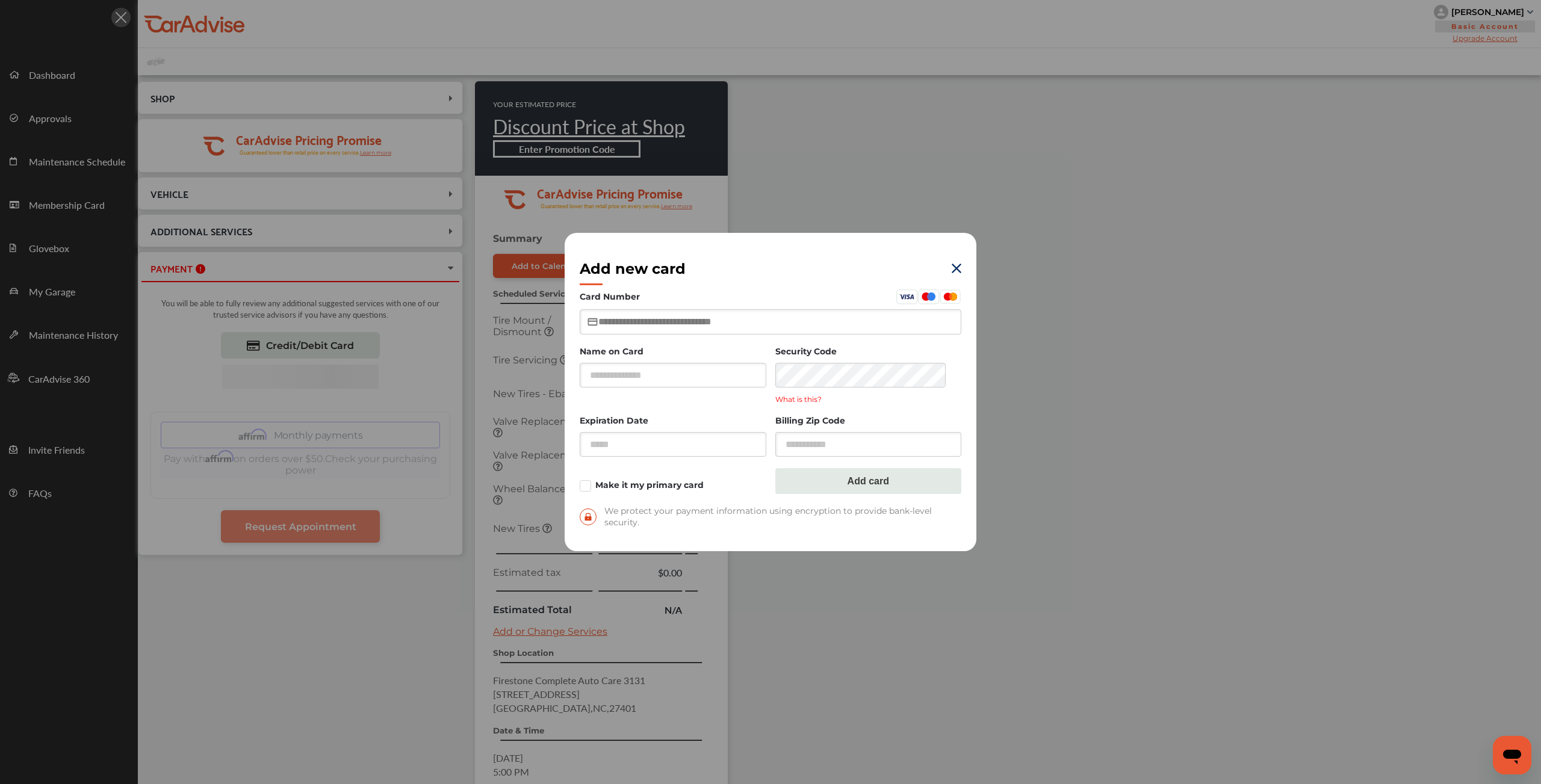
click at [615, 324] on input "text" at bounding box center [770, 321] width 381 height 24
type input "**********"
type input "*****"
type input "**********"
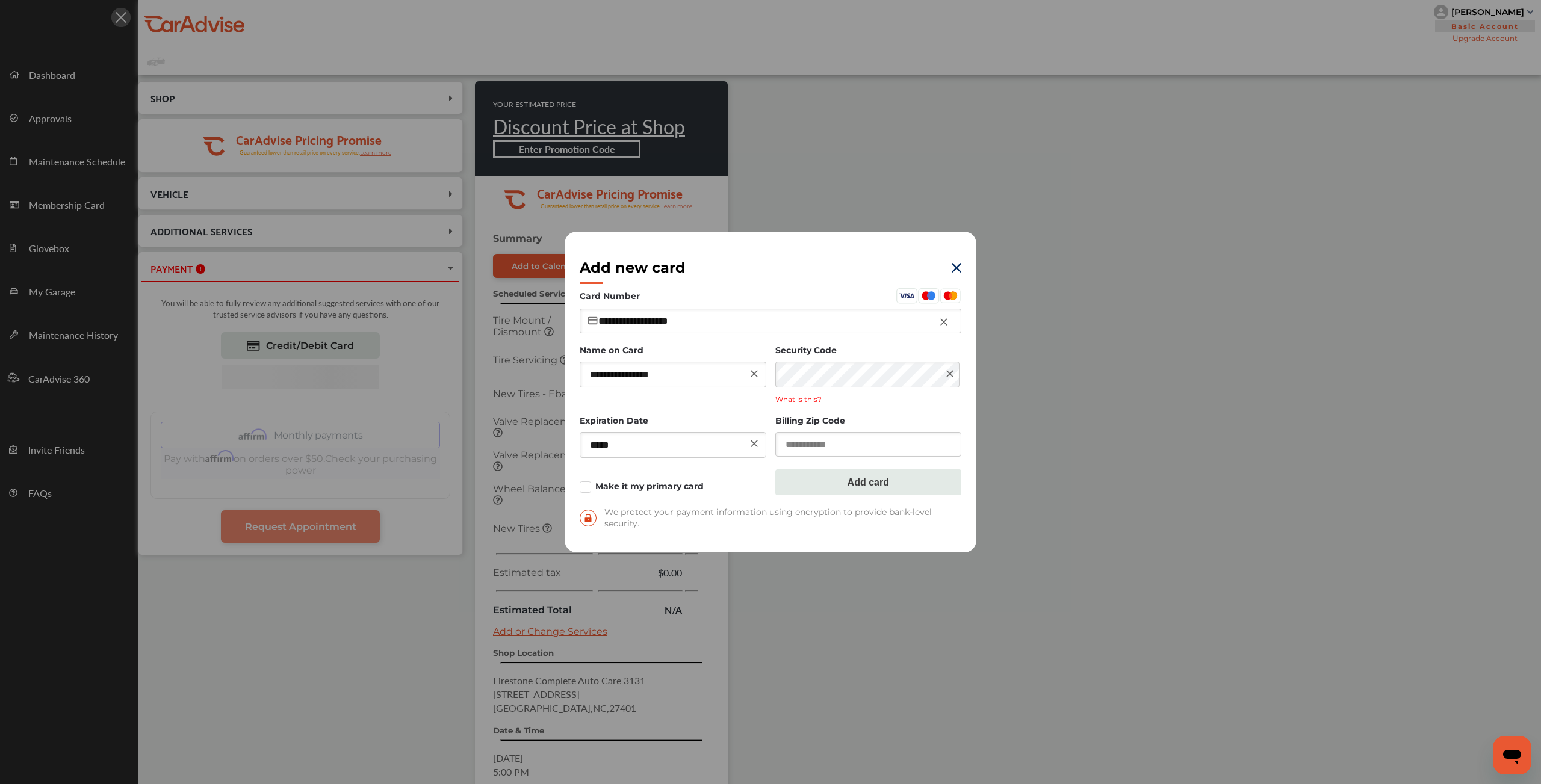
click at [851, 453] on input "text" at bounding box center [868, 444] width 187 height 24
type input "*****"
click at [844, 478] on button "Add card" at bounding box center [868, 482] width 187 height 26
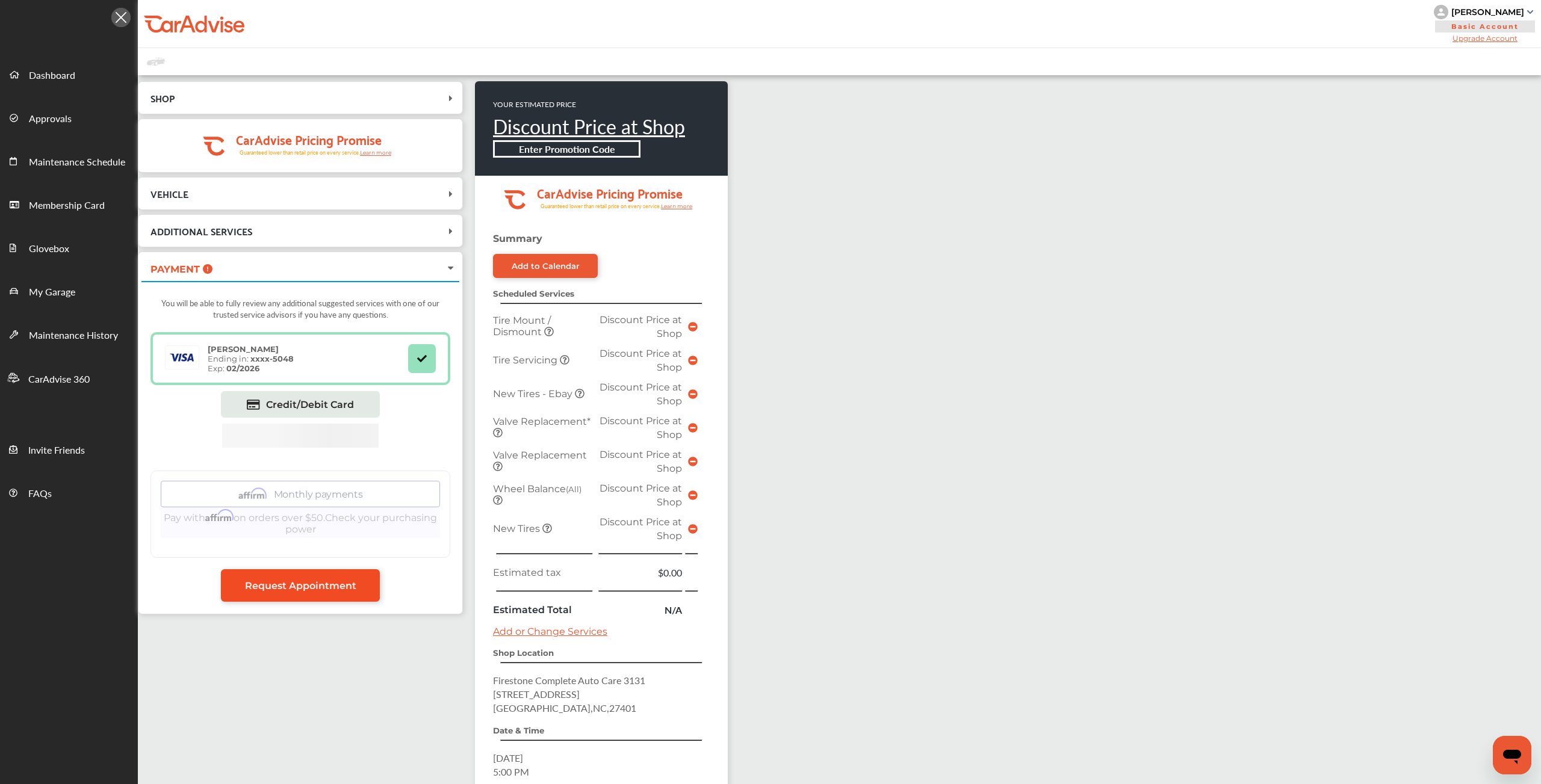
click at [305, 592] on span "Request Appointment" at bounding box center [301, 586] width 112 height 12
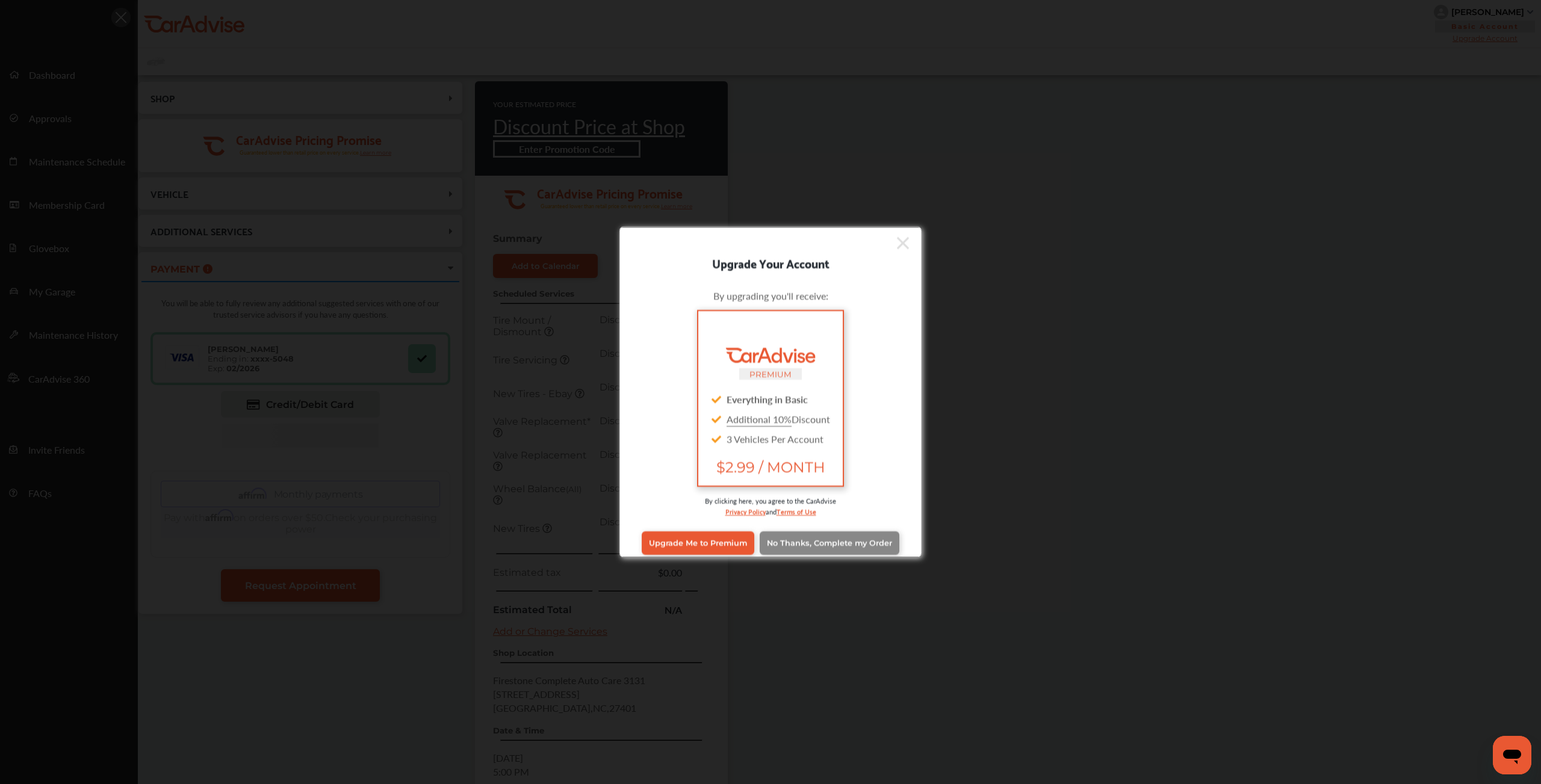
click at [807, 543] on span "No Thanks, Complete my Order" at bounding box center [829, 543] width 125 height 9
